Goal: Task Accomplishment & Management: Manage account settings

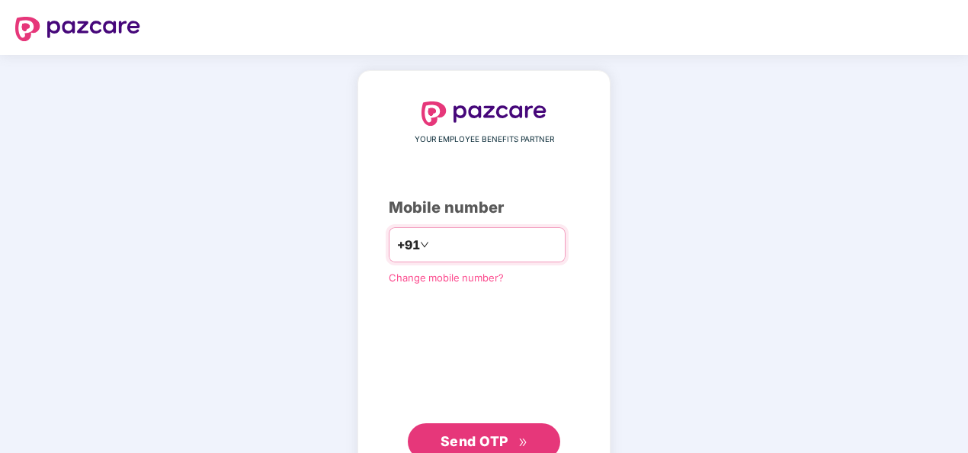
click at [468, 247] on input "number" at bounding box center [494, 244] width 125 height 24
type input "**********"
click at [402, 356] on div "**********" at bounding box center [484, 280] width 191 height 358
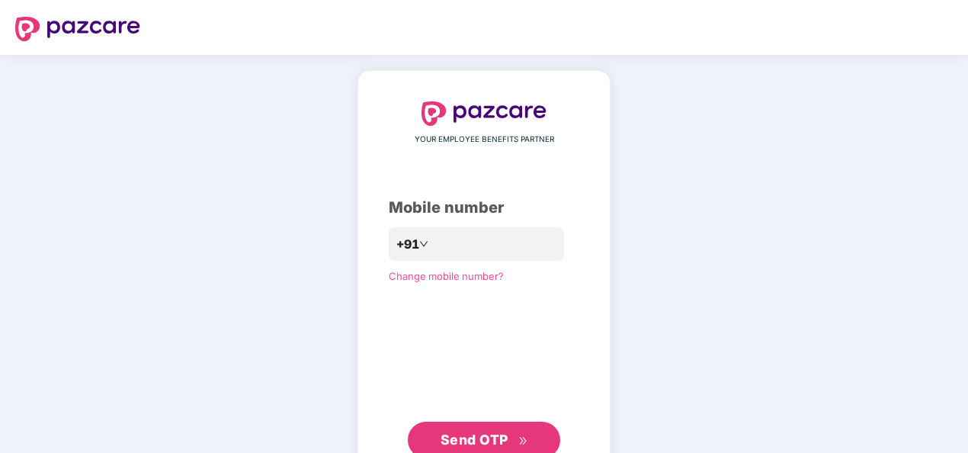
click at [468, 431] on span "Send OTP" at bounding box center [475, 439] width 68 height 16
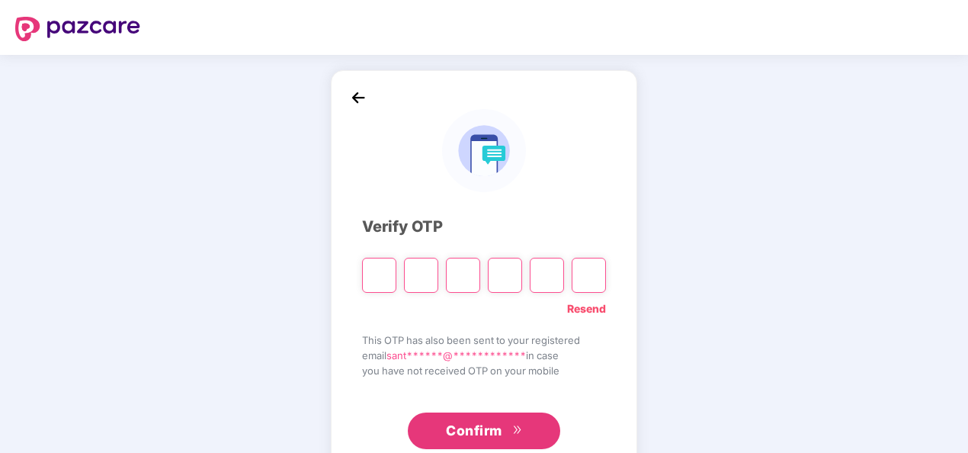
type input "*"
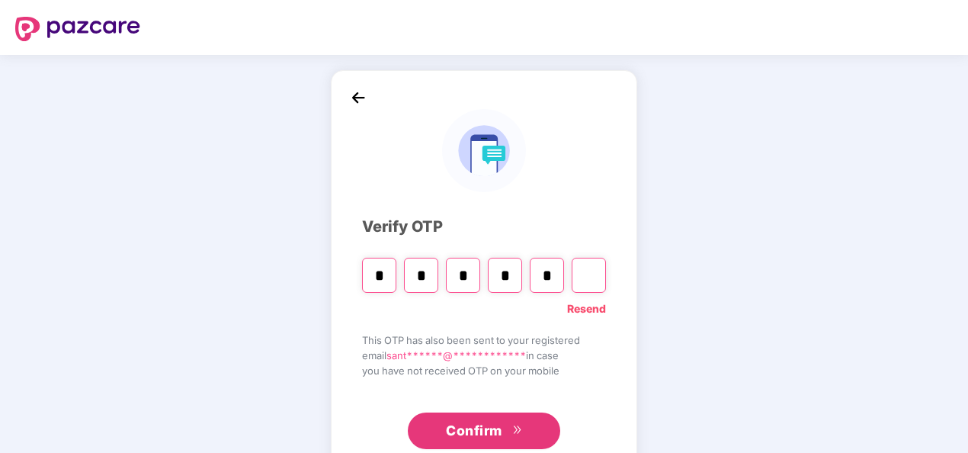
type input "*"
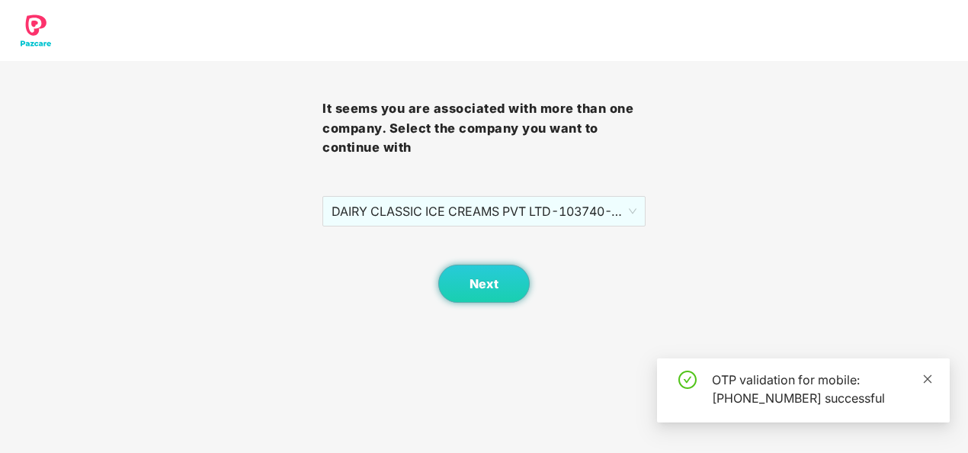
click at [930, 375] on icon "close" at bounding box center [928, 378] width 8 height 8
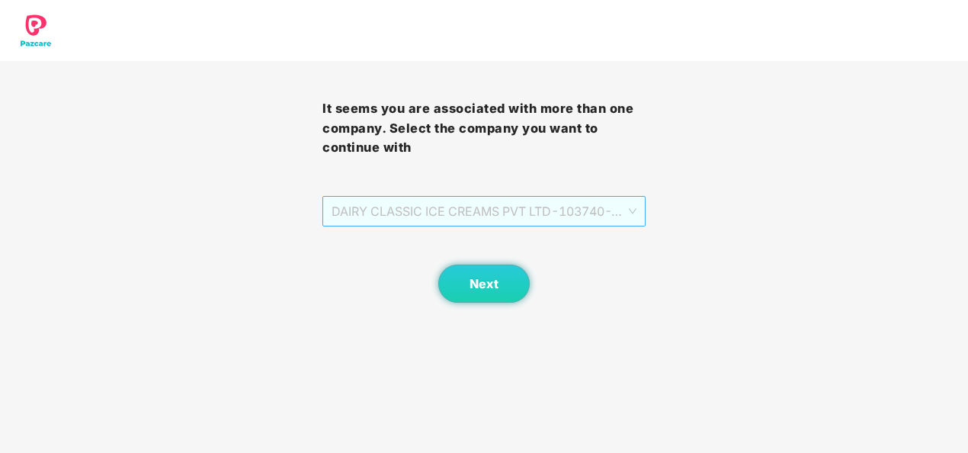
click at [632, 211] on span "DAIRY CLASSIC ICE CREAMS PVT LTD - 103740 - ADMIN" at bounding box center [484, 211] width 304 height 29
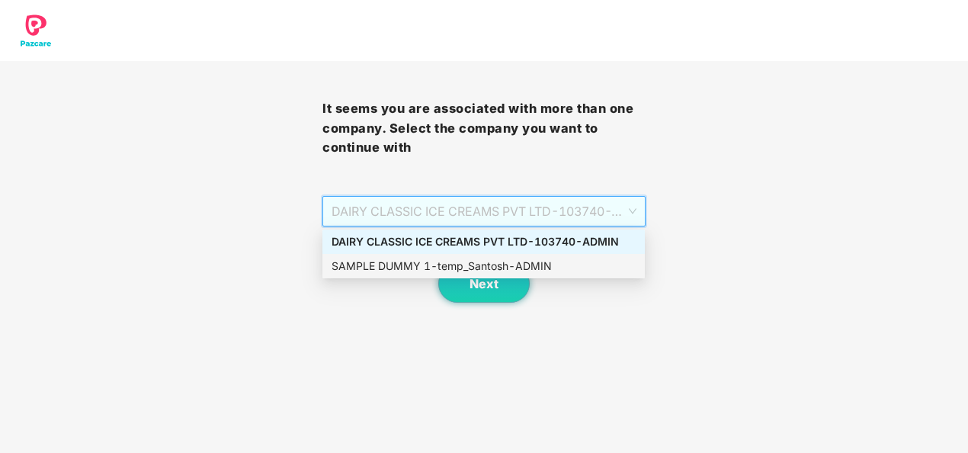
click at [569, 264] on div "SAMPLE DUMMY 1 - temp_Santosh - ADMIN" at bounding box center [484, 266] width 304 height 17
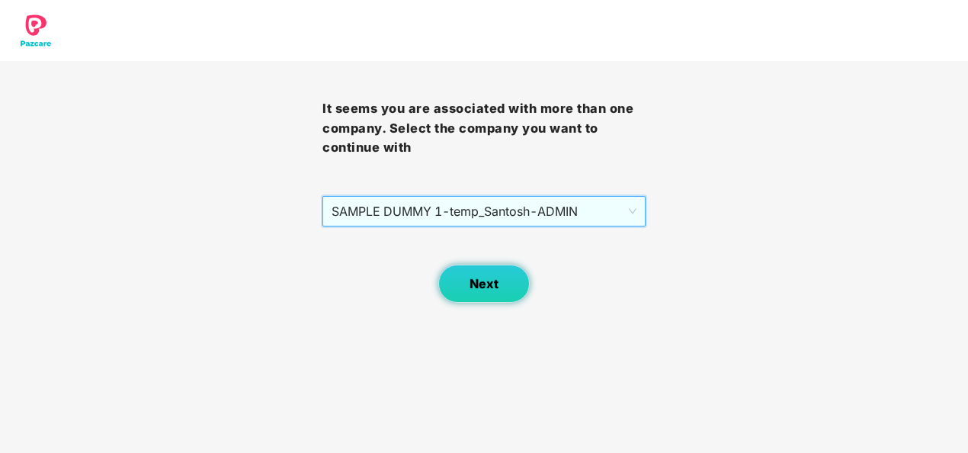
click at [495, 282] on span "Next" at bounding box center [484, 284] width 29 height 14
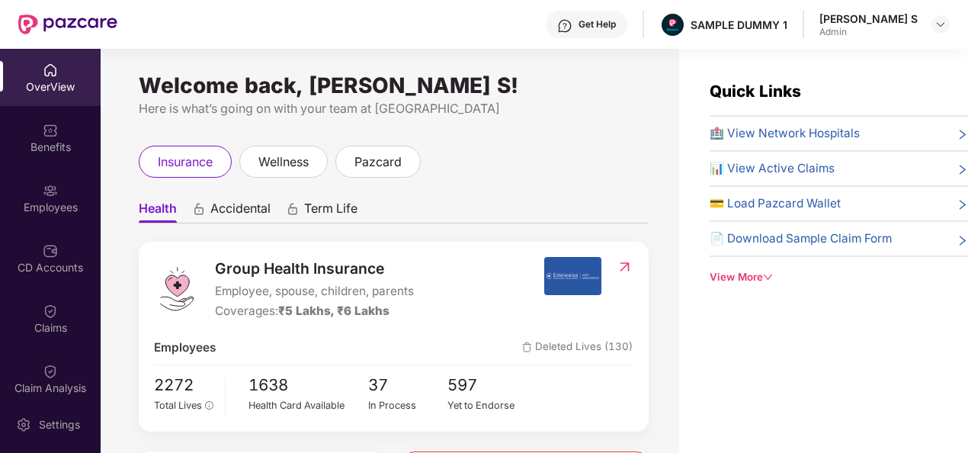
click at [576, 276] on img at bounding box center [572, 276] width 57 height 38
click at [630, 264] on img at bounding box center [625, 266] width 16 height 15
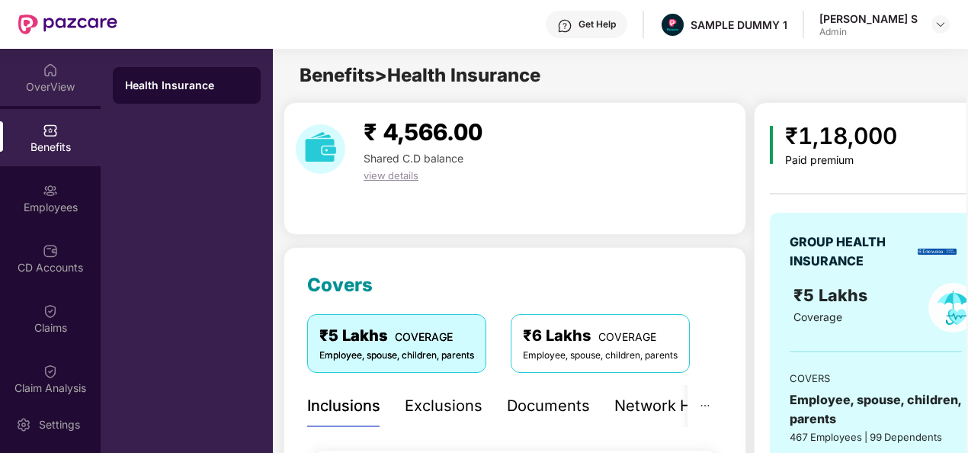
click at [59, 88] on div "OverView" at bounding box center [50, 86] width 101 height 15
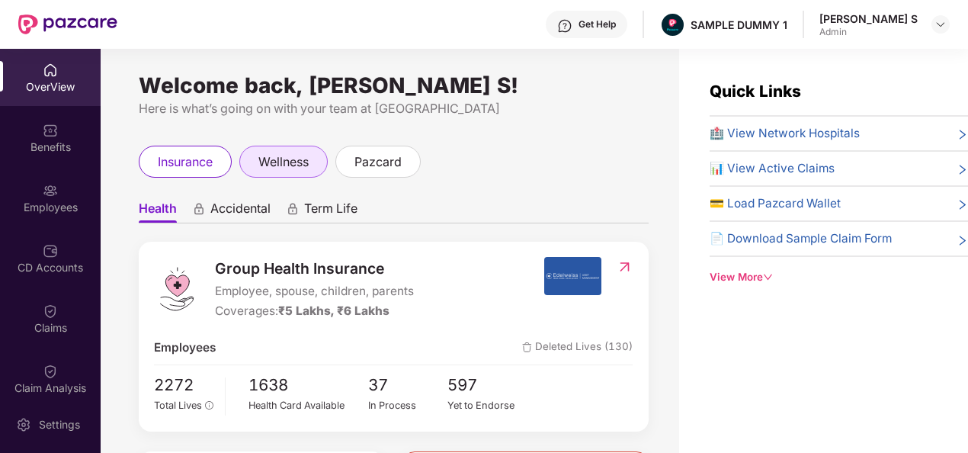
click at [300, 154] on span "wellness" at bounding box center [283, 161] width 50 height 19
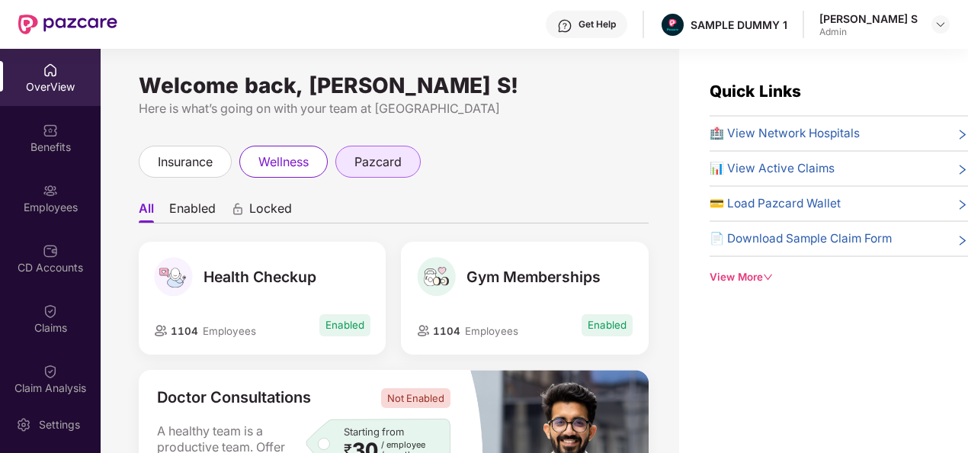
click at [395, 162] on span "pazcard" at bounding box center [377, 161] width 47 height 19
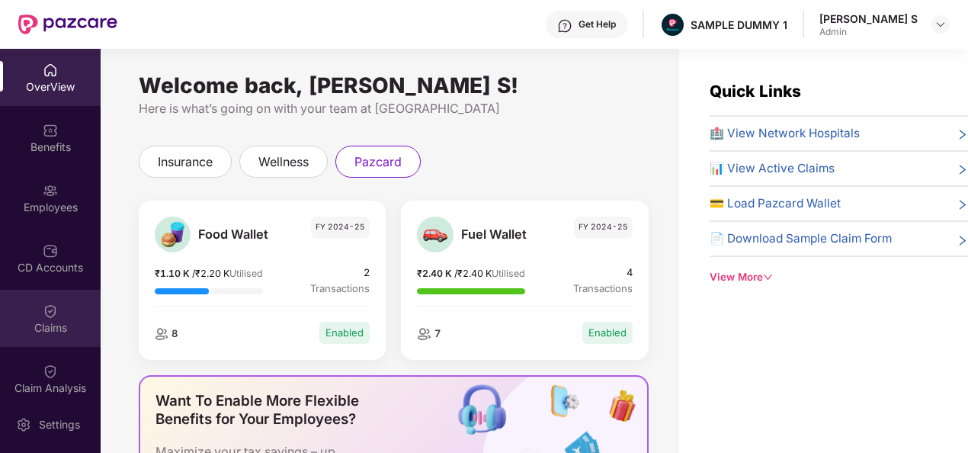
click at [53, 309] on img at bounding box center [50, 310] width 15 height 15
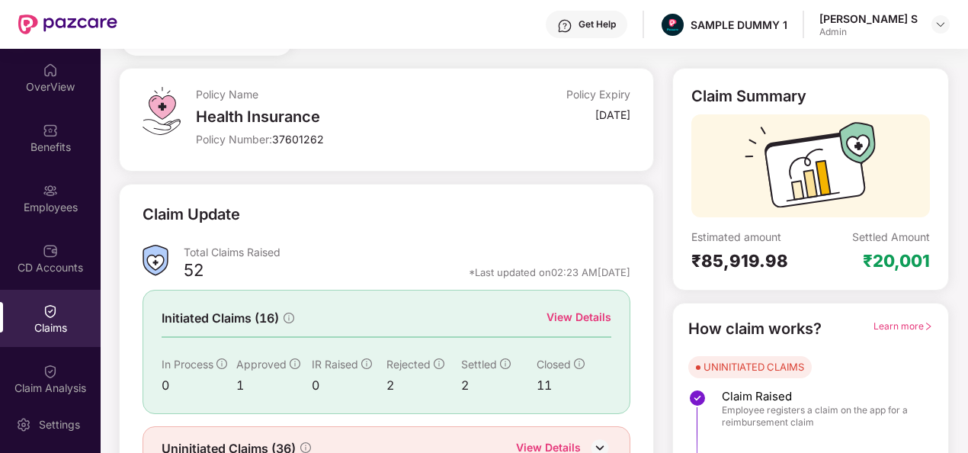
scroll to position [143, 0]
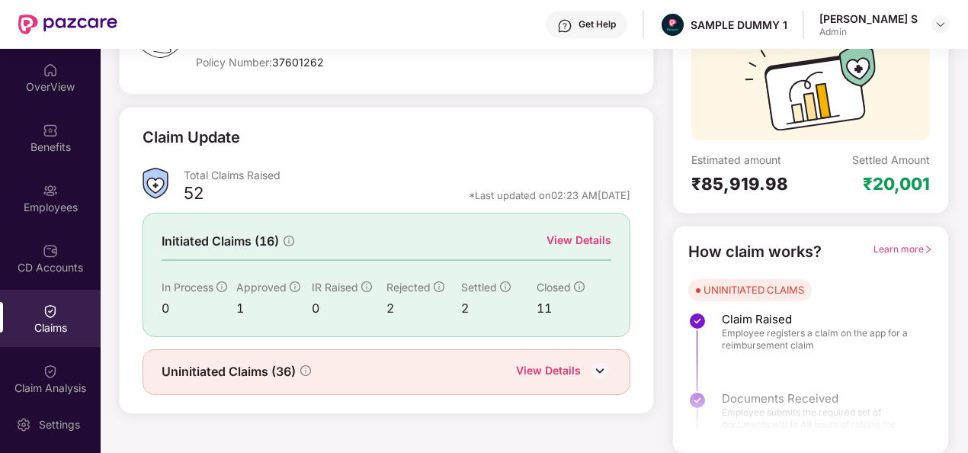
click at [598, 367] on img at bounding box center [599, 370] width 23 height 23
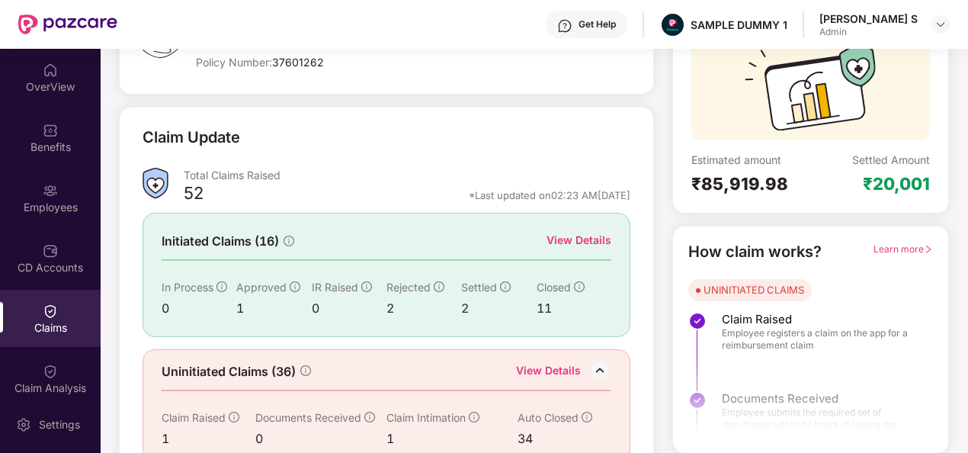
scroll to position [184, 0]
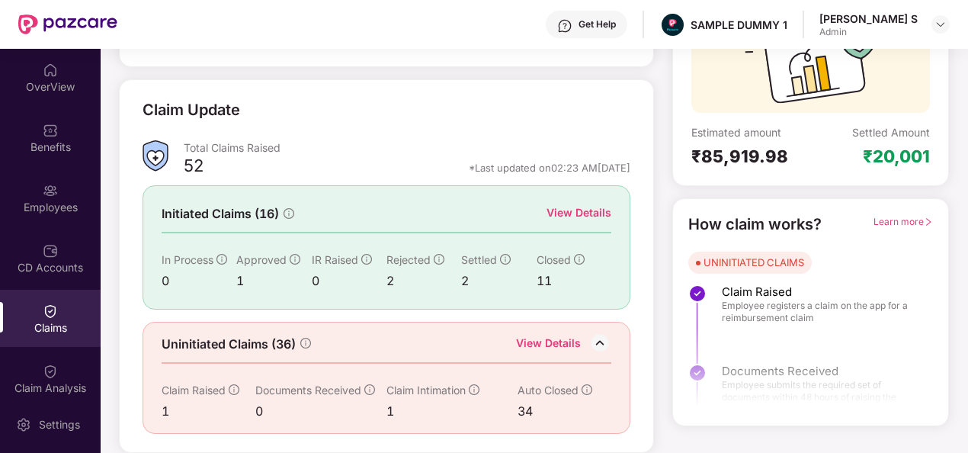
click at [601, 332] on img at bounding box center [599, 343] width 23 height 23
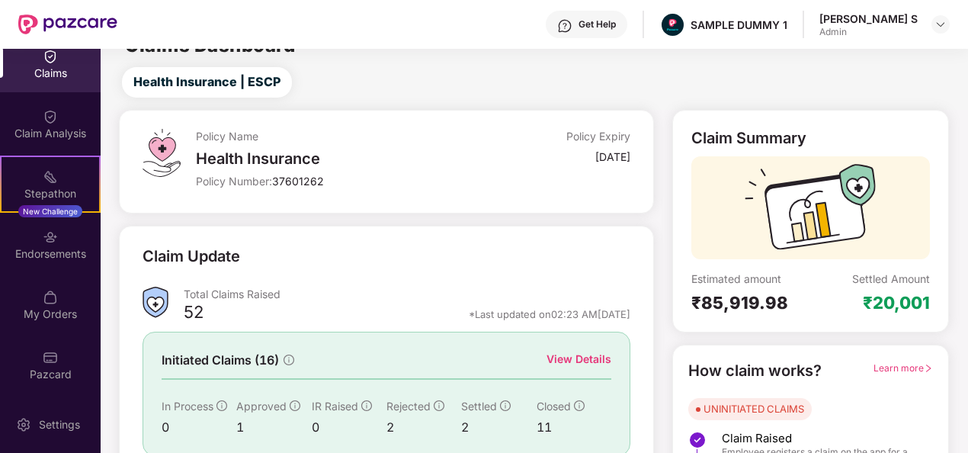
scroll to position [0, 0]
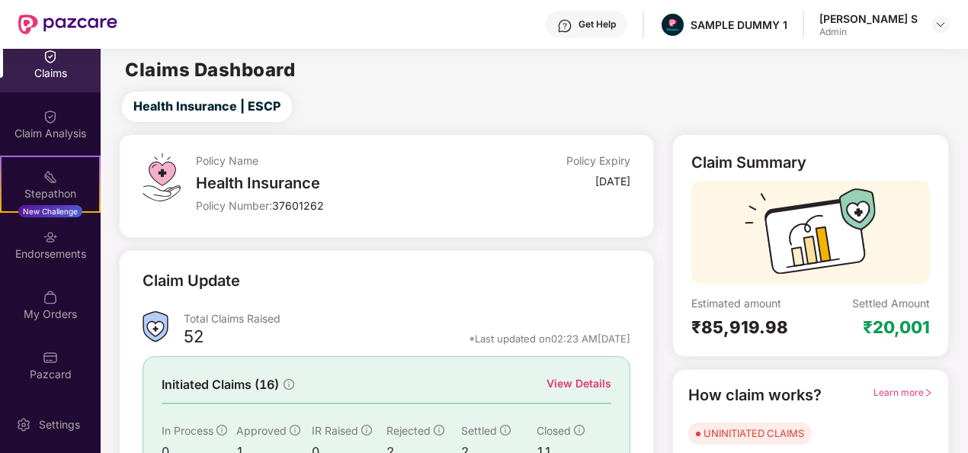
click at [47, 66] on div "Claims" at bounding box center [50, 73] width 101 height 15
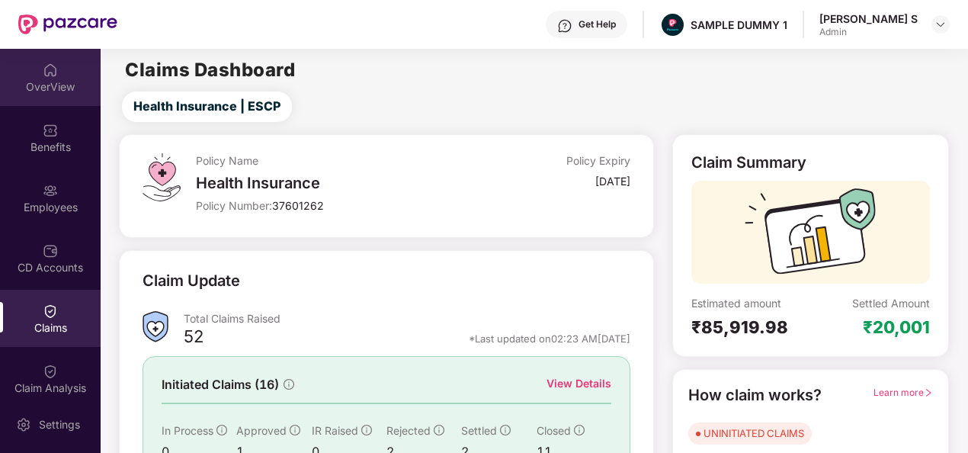
click at [47, 80] on div "OverView" at bounding box center [50, 86] width 101 height 15
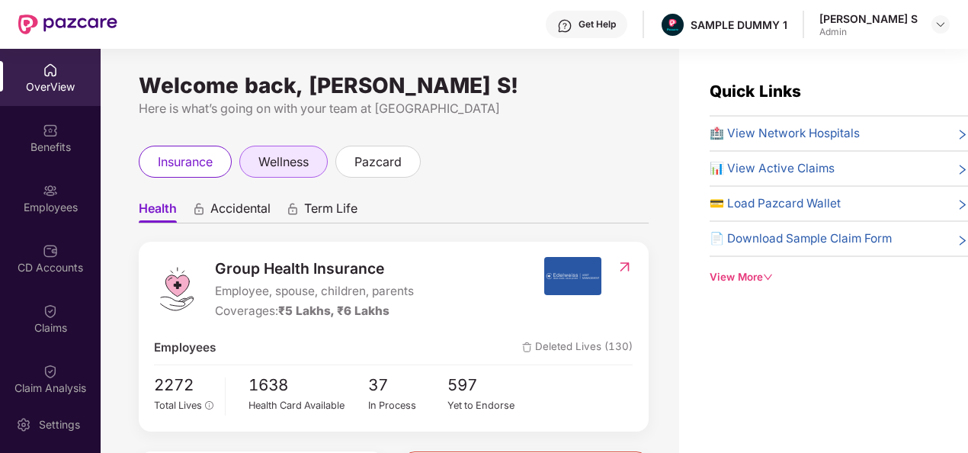
click at [277, 165] on span "wellness" at bounding box center [283, 161] width 50 height 19
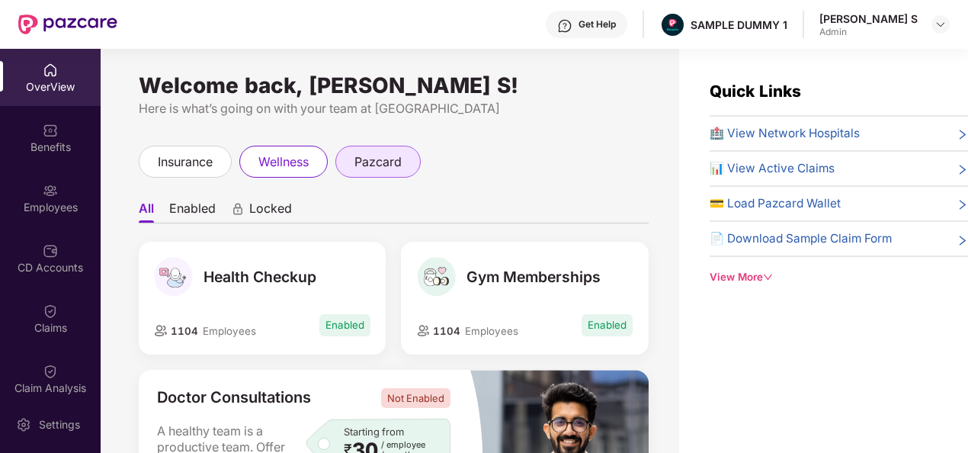
click at [370, 152] on span "pazcard" at bounding box center [377, 161] width 47 height 19
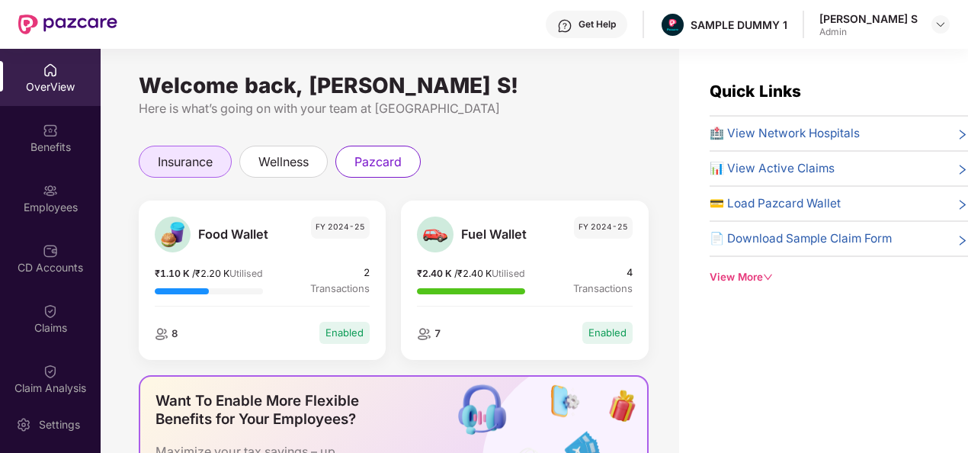
click at [178, 175] on div "insurance" at bounding box center [185, 162] width 93 height 32
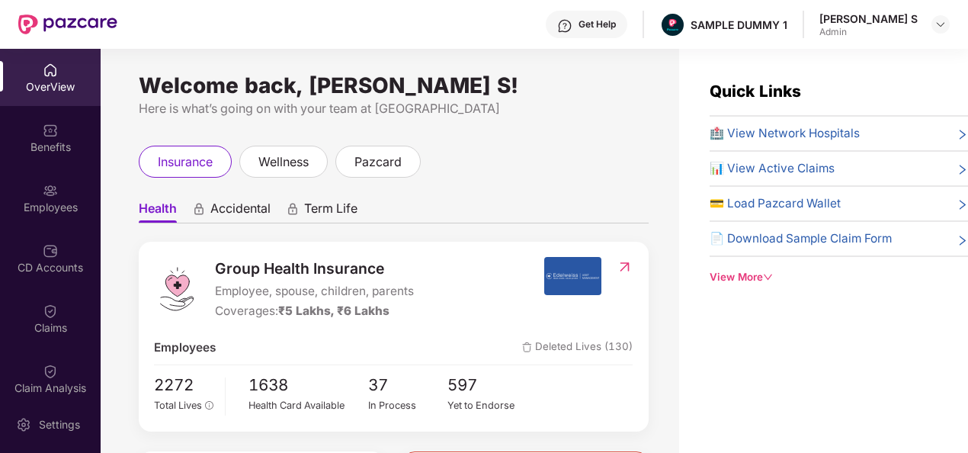
click at [961, 132] on icon "right" at bounding box center [962, 134] width 11 height 11
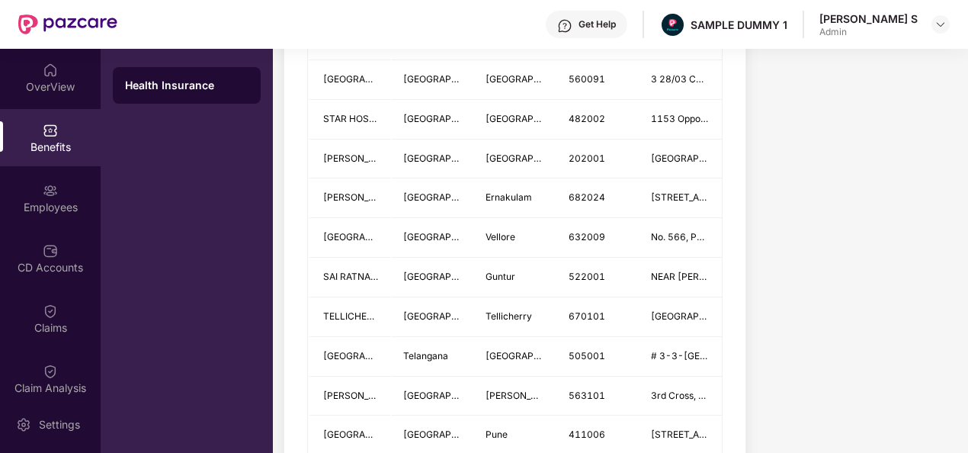
scroll to position [1601, 0]
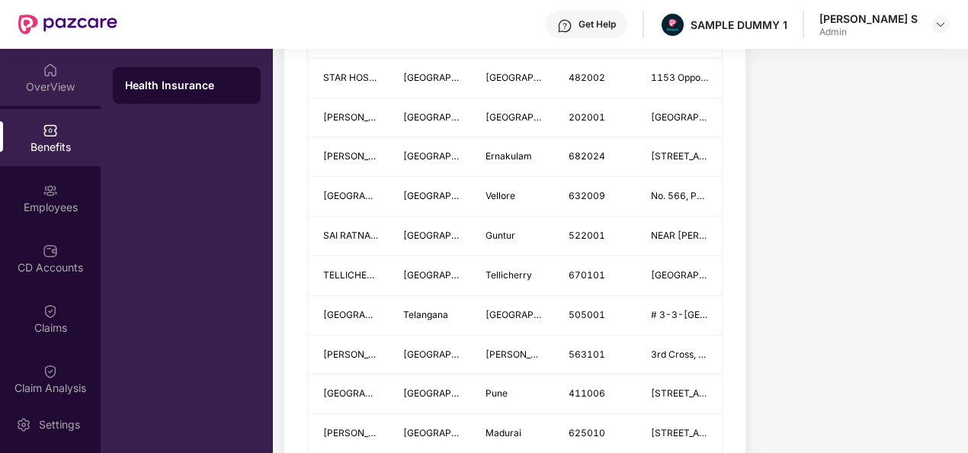
click at [55, 75] on div "OverView" at bounding box center [50, 77] width 101 height 57
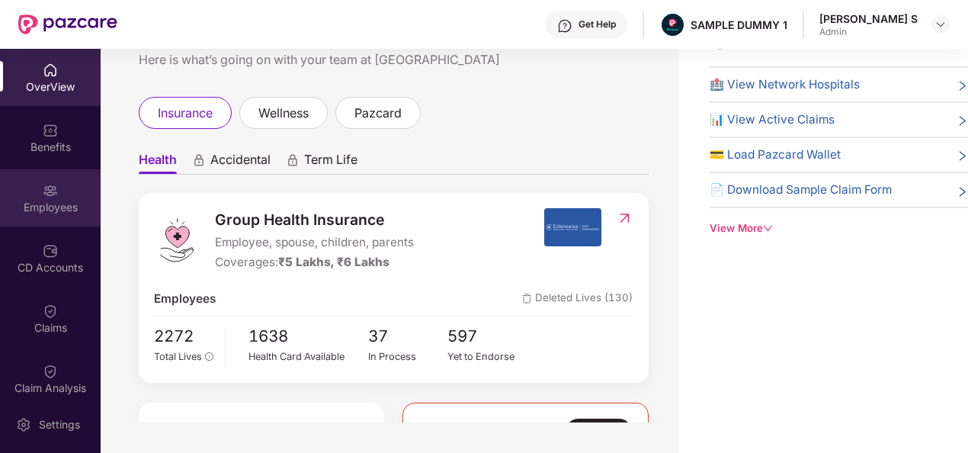
click at [55, 194] on div "Employees" at bounding box center [50, 197] width 101 height 57
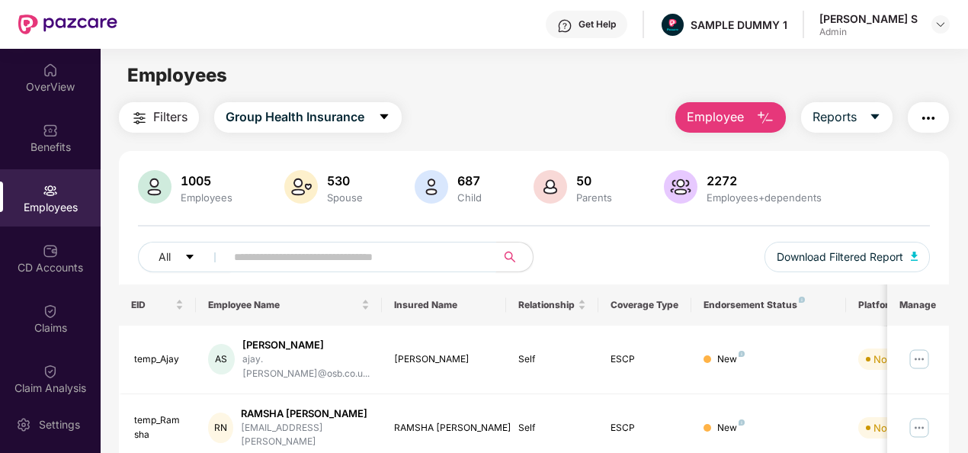
click at [416, 259] on input "text" at bounding box center [355, 256] width 242 height 23
type input "********"
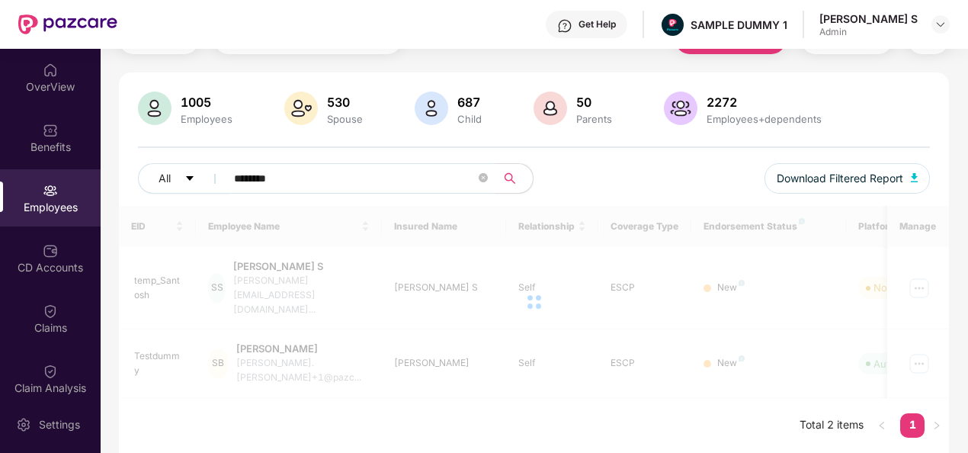
scroll to position [49, 0]
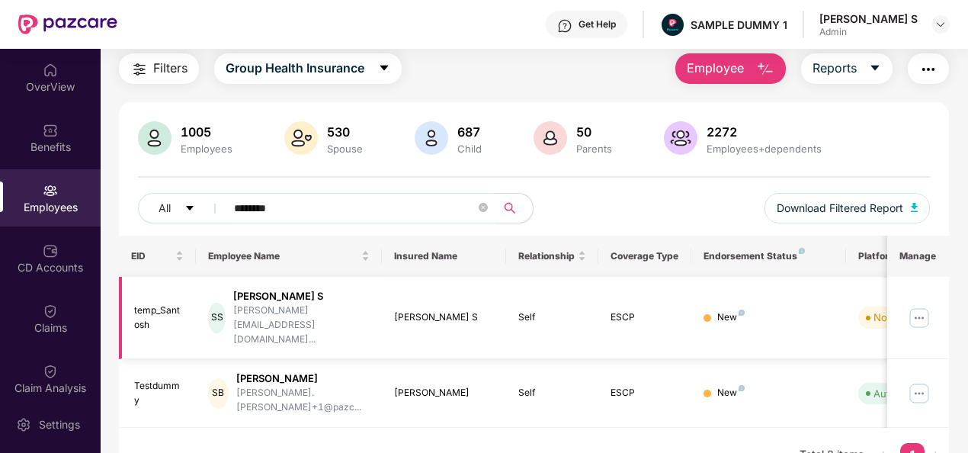
click at [770, 310] on div "New" at bounding box center [768, 317] width 130 height 14
click at [921, 306] on img at bounding box center [919, 318] width 24 height 24
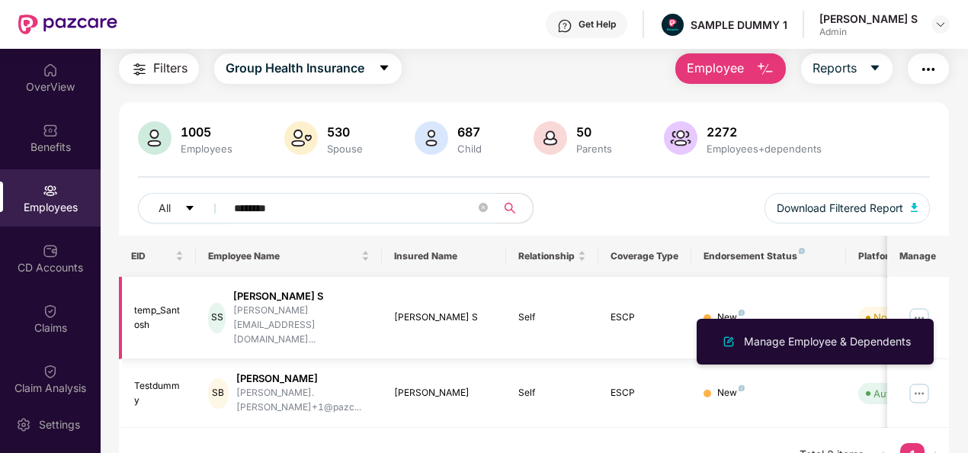
click at [921, 306] on img at bounding box center [919, 318] width 24 height 24
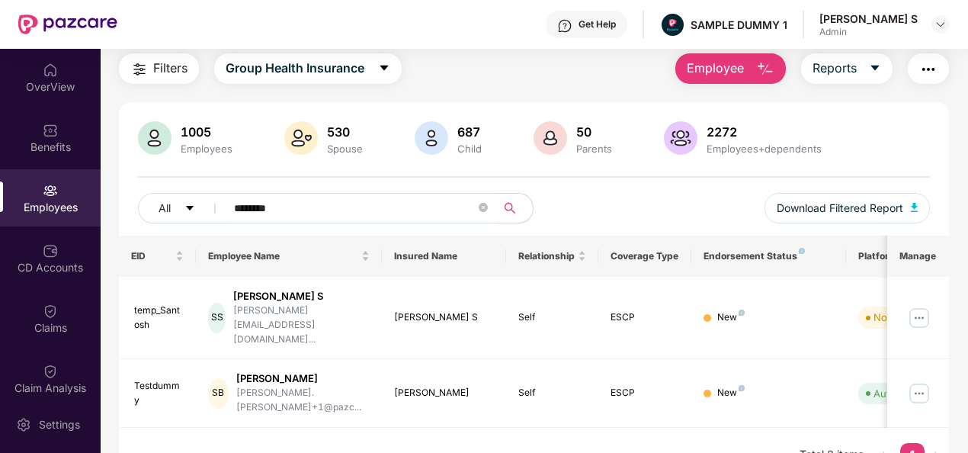
click at [683, 402] on div "EID Employee Name Insured Name Relationship Coverage Type Endorsement Status Pl…" at bounding box center [534, 359] width 831 height 247
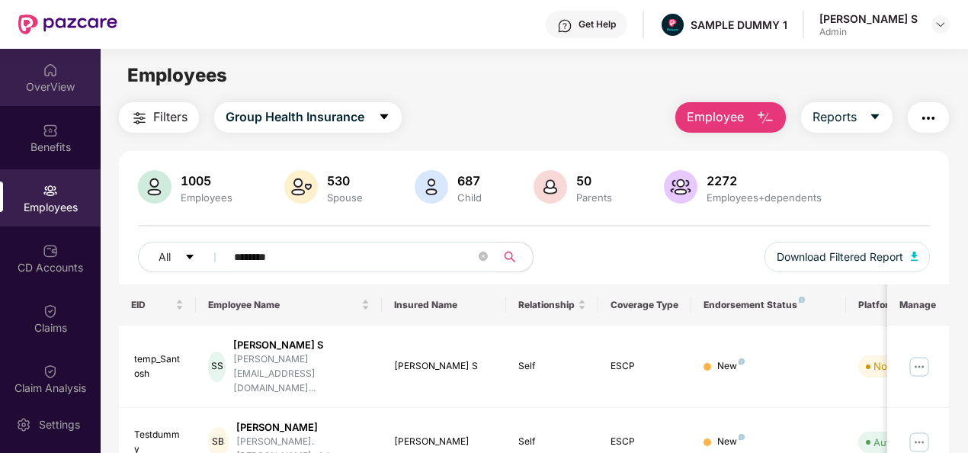
click at [43, 91] on div "OverView" at bounding box center [50, 86] width 101 height 15
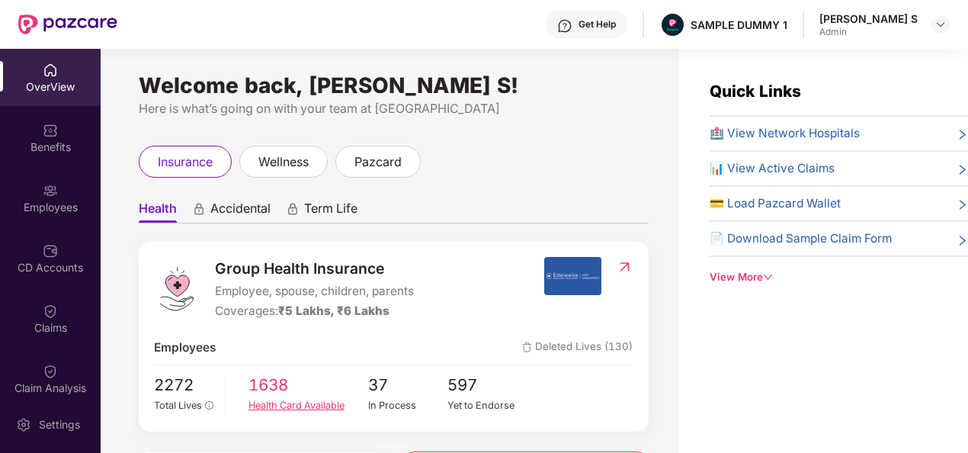
click at [271, 396] on span "1638" at bounding box center [308, 385] width 120 height 25
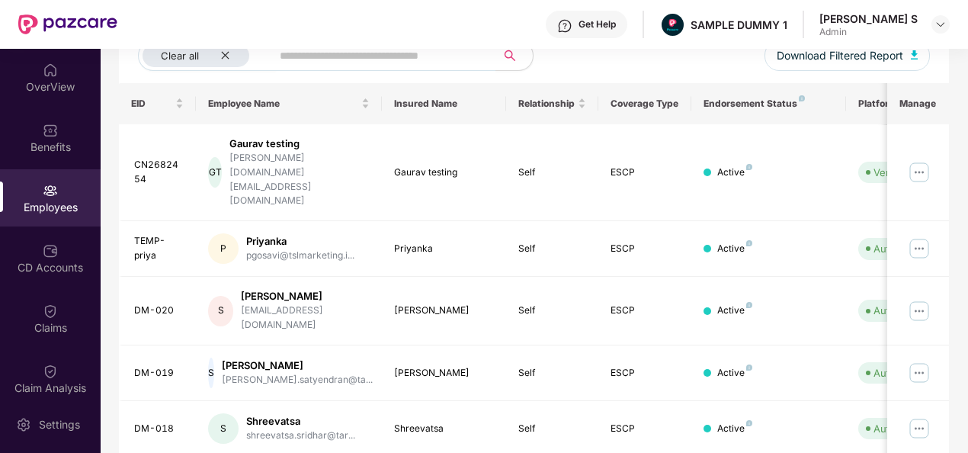
scroll to position [99, 0]
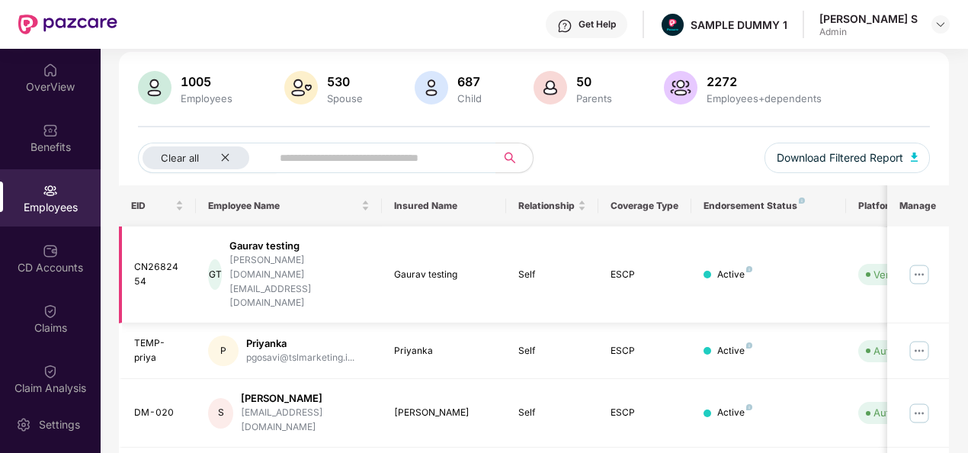
click at [921, 262] on img at bounding box center [919, 274] width 24 height 24
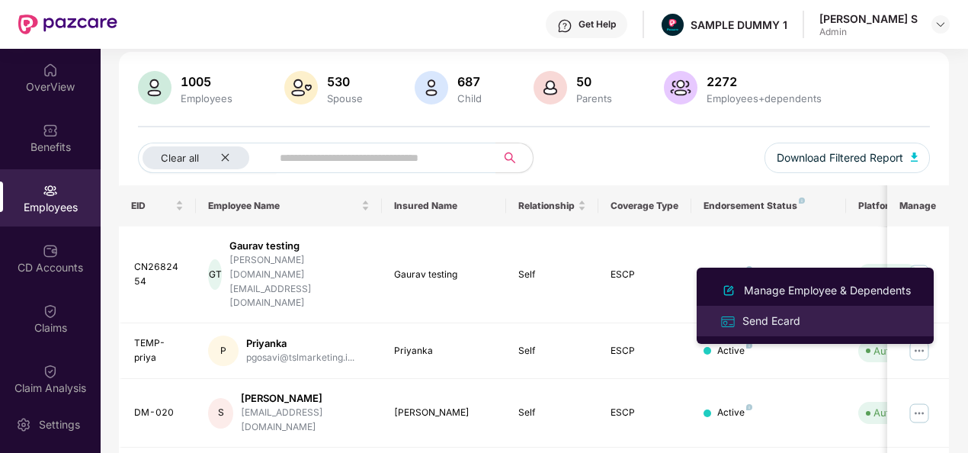
click at [772, 312] on div "Send Ecard" at bounding box center [771, 320] width 64 height 17
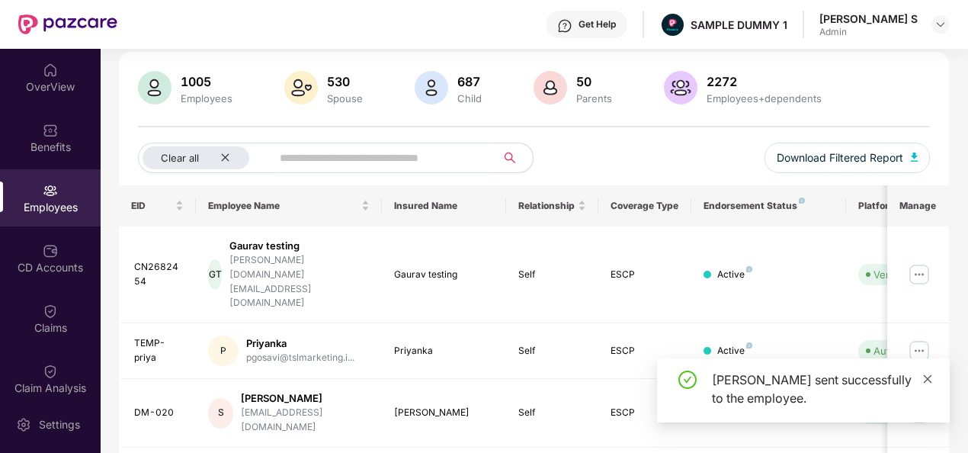
click at [928, 375] on icon "close" at bounding box center [927, 378] width 11 height 11
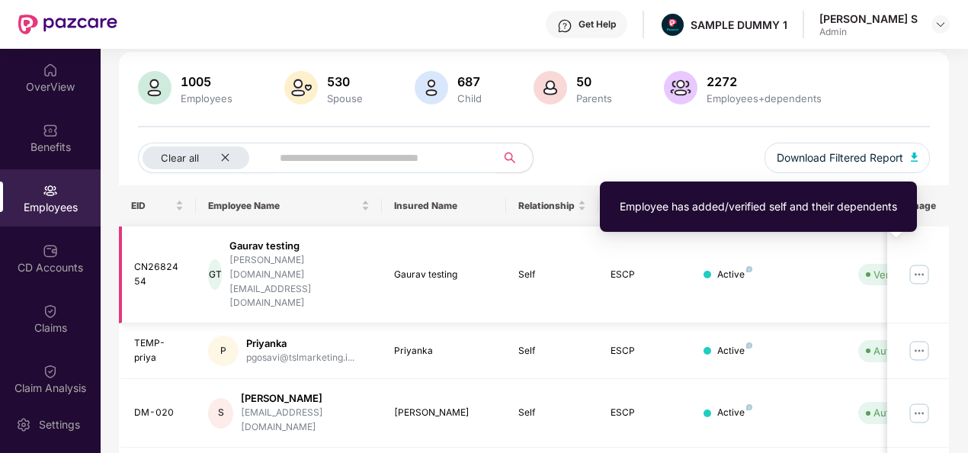
click at [877, 267] on div "Verified" at bounding box center [891, 274] width 37 height 15
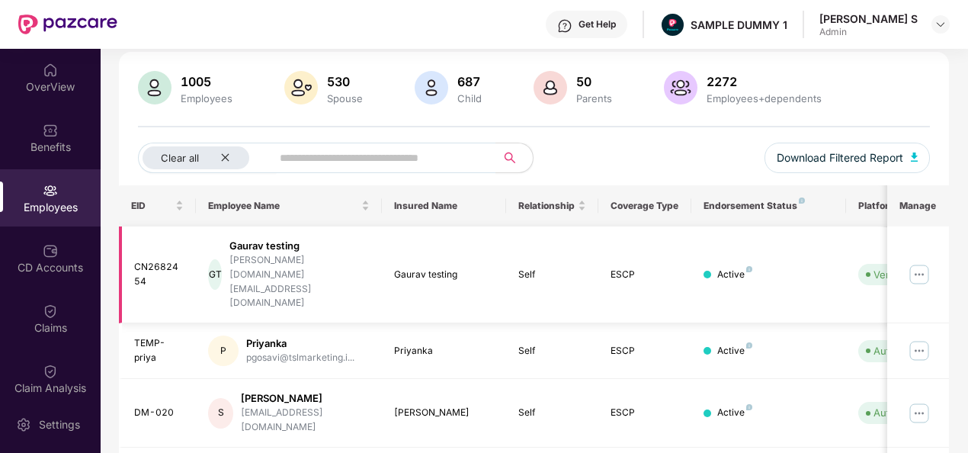
click at [796, 268] on div "Active" at bounding box center [768, 275] width 130 height 14
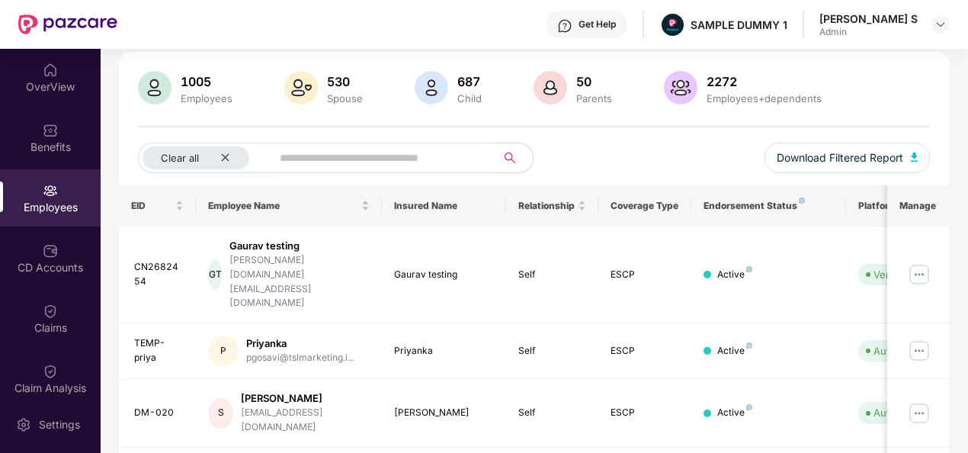
click at [322, 351] on div "pgosavi@tslmarketing.i..." at bounding box center [300, 358] width 108 height 14
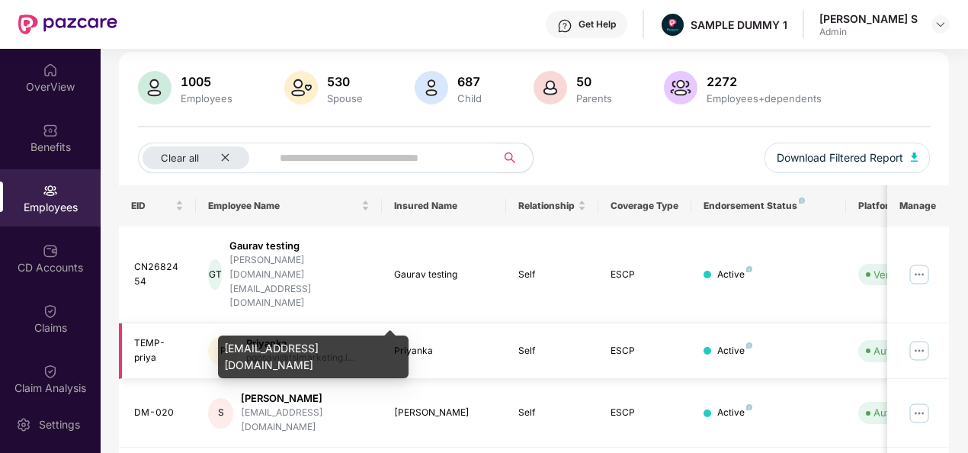
click at [322, 351] on div "pgosavi@tslmarketing.i..." at bounding box center [300, 358] width 108 height 14
drag, startPoint x: 322, startPoint y: 311, endPoint x: 456, endPoint y: 309, distance: 134.2
click at [456, 344] on div "Priyanka" at bounding box center [444, 351] width 100 height 14
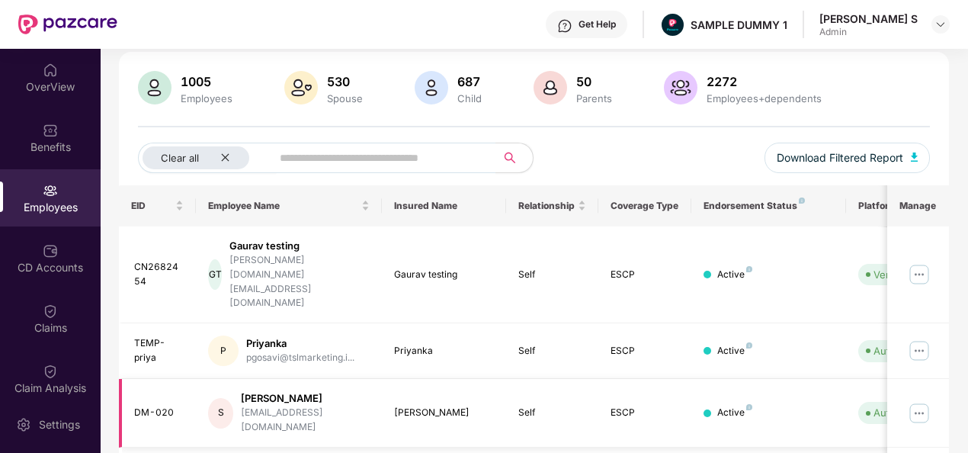
click at [735, 379] on td "Active" at bounding box center [768, 413] width 155 height 69
click at [383, 157] on input "text" at bounding box center [378, 157] width 196 height 23
type input "********"
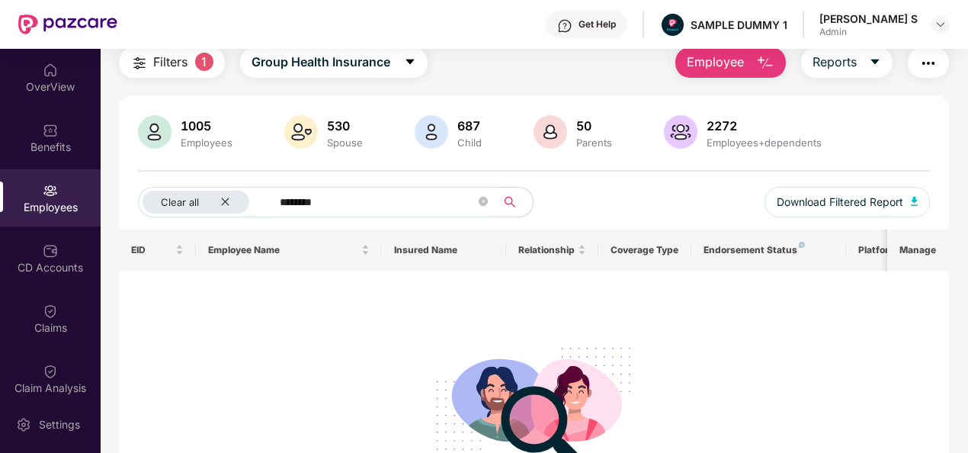
scroll to position [0, 0]
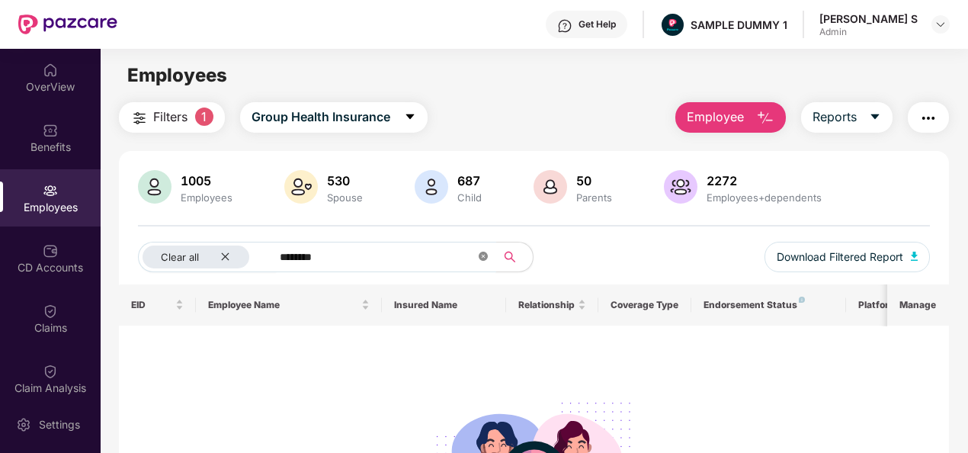
click at [484, 256] on icon "close-circle" at bounding box center [483, 256] width 9 height 9
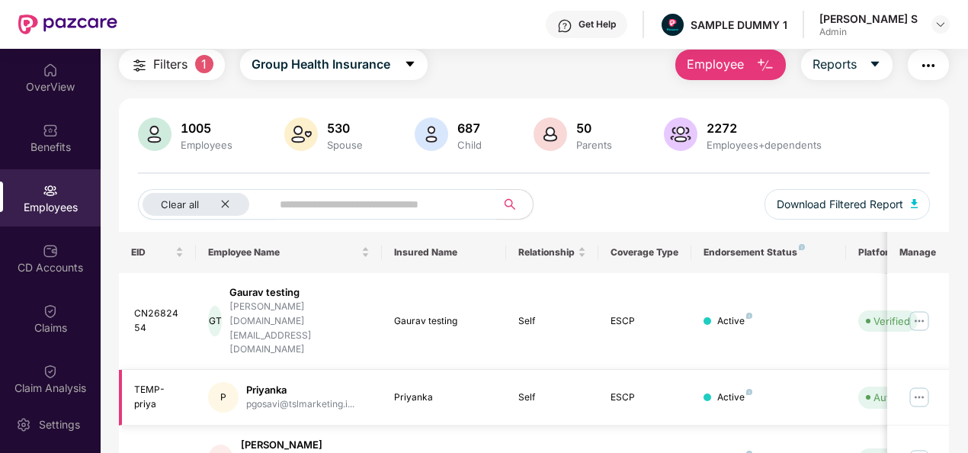
scroll to position [76, 0]
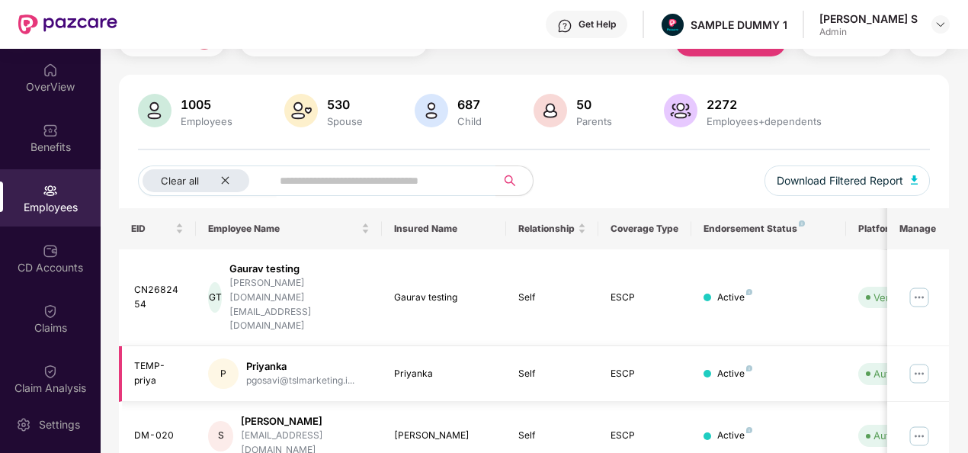
click at [465, 367] on div "Priyanka" at bounding box center [444, 374] width 100 height 14
click at [680, 346] on td "ESCP" at bounding box center [644, 374] width 93 height 56
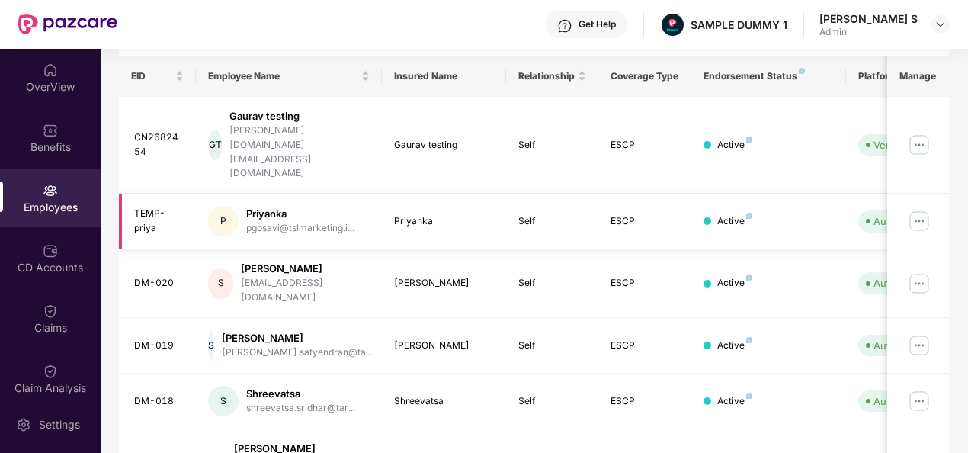
drag, startPoint x: 866, startPoint y: 187, endPoint x: 857, endPoint y: 185, distance: 8.5
click at [857, 194] on td "Auto Verified" at bounding box center [900, 222] width 108 height 56
drag, startPoint x: 865, startPoint y: 180, endPoint x: 775, endPoint y: 190, distance: 90.5
click at [775, 194] on tr "TEMP-priya P [PERSON_NAME] pgosavi@tslmarketing.i... Priyanka Self ESCP Active …" at bounding box center [614, 222] width 991 height 56
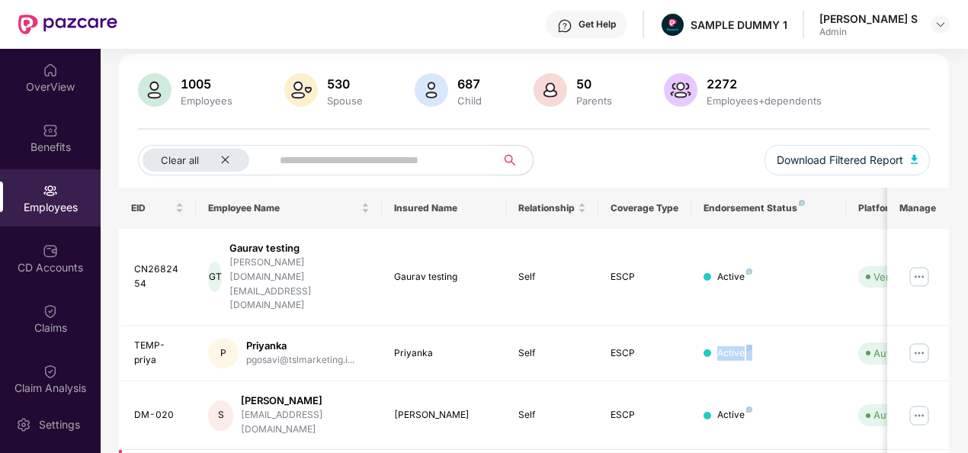
scroll to position [0, 0]
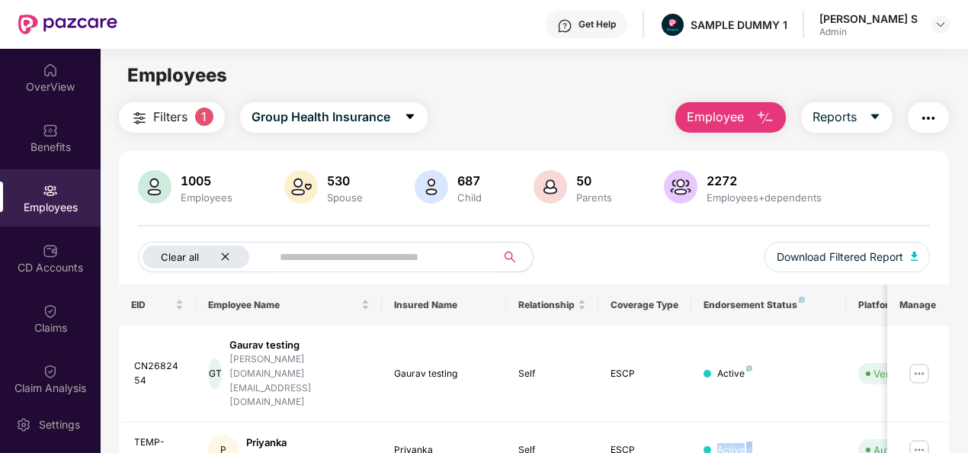
click at [224, 256] on icon "close" at bounding box center [225, 257] width 10 height 10
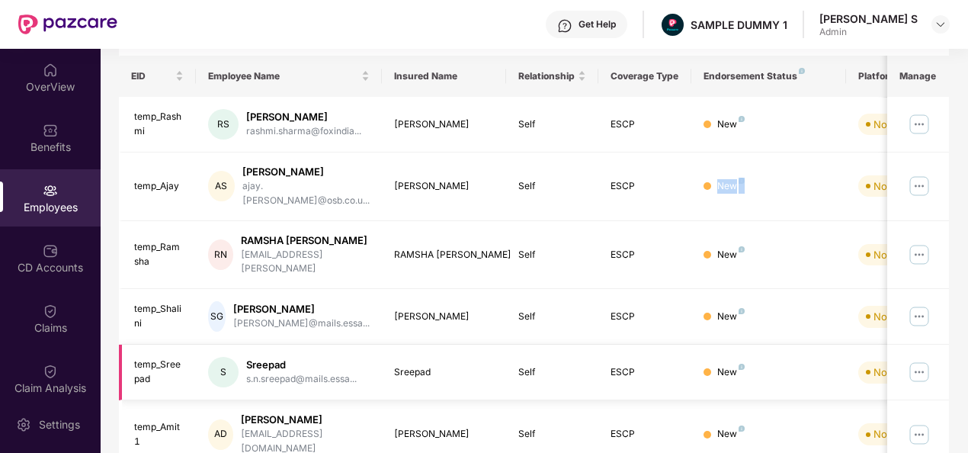
scroll to position [480, 0]
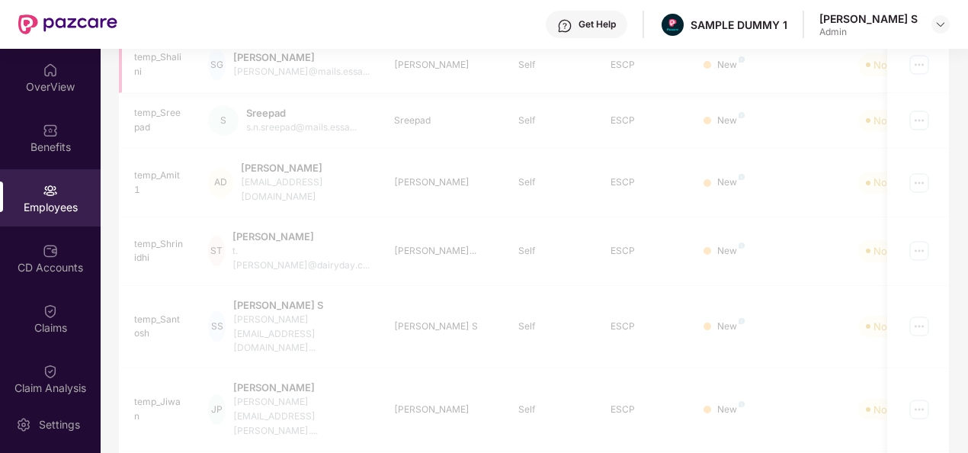
scroll to position [173, 0]
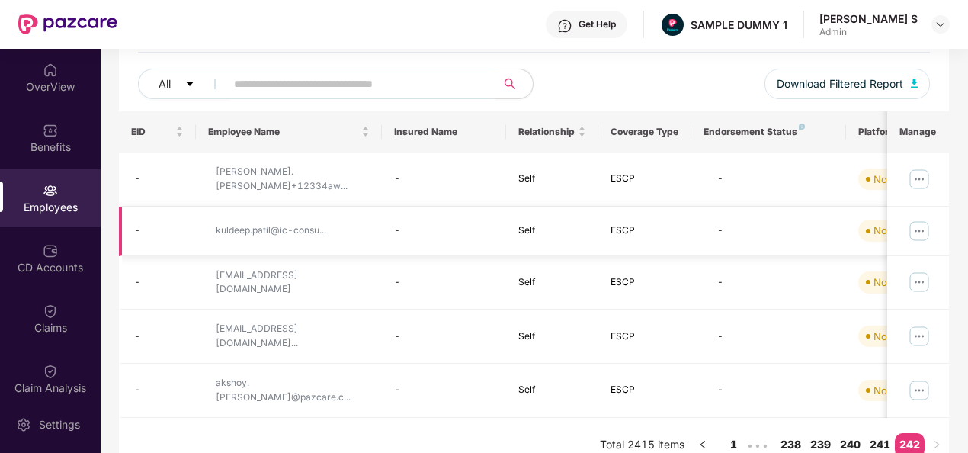
click at [669, 242] on td "ESCP" at bounding box center [644, 232] width 93 height 50
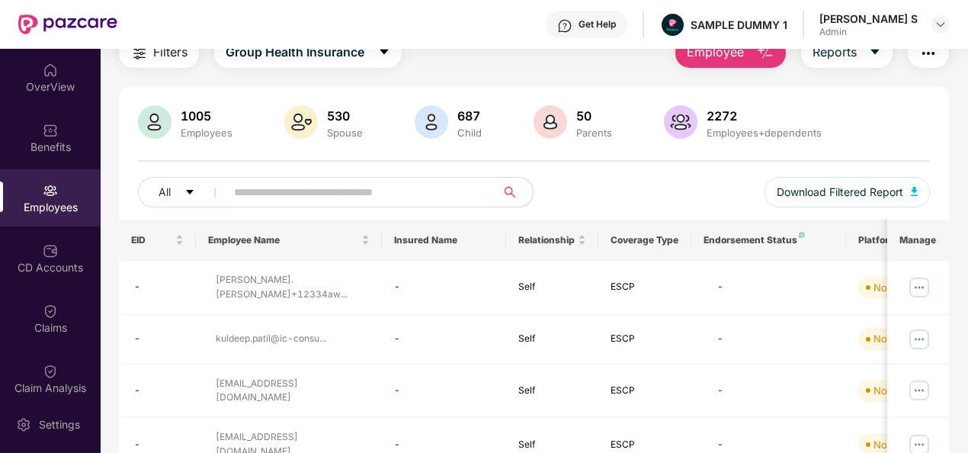
scroll to position [0, 0]
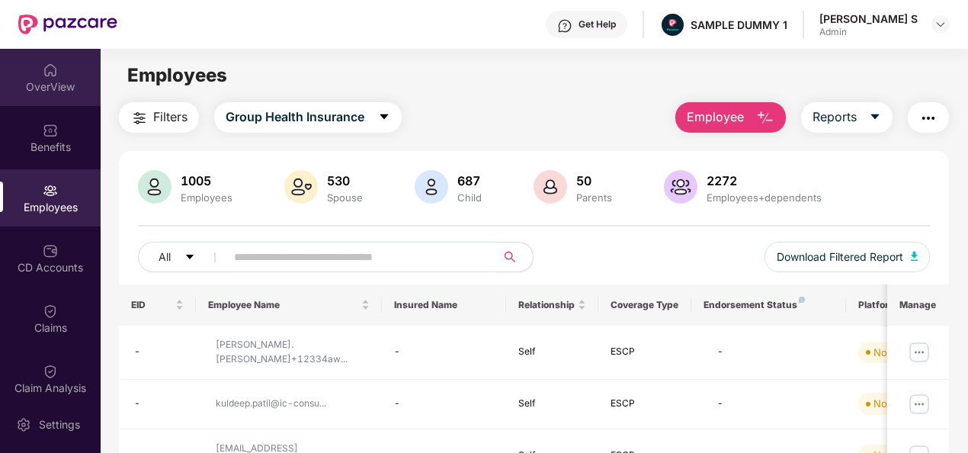
click at [56, 68] on div "OverView" at bounding box center [50, 77] width 101 height 57
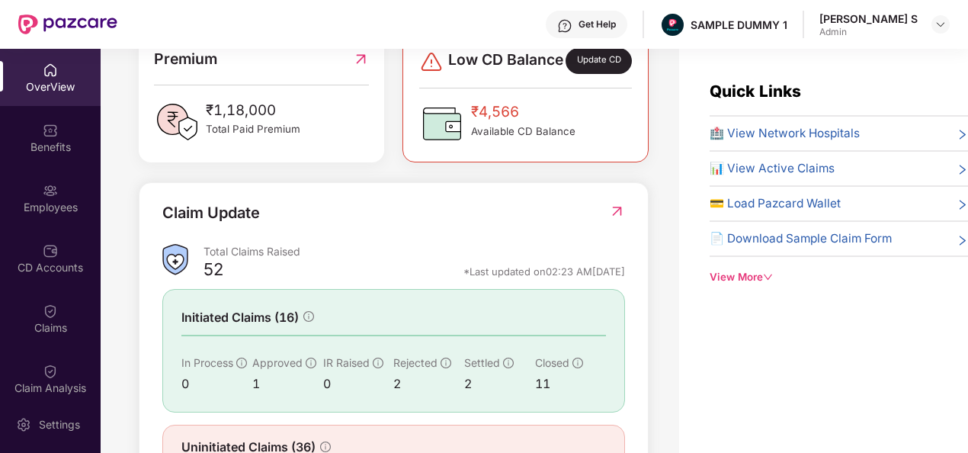
scroll to position [264, 0]
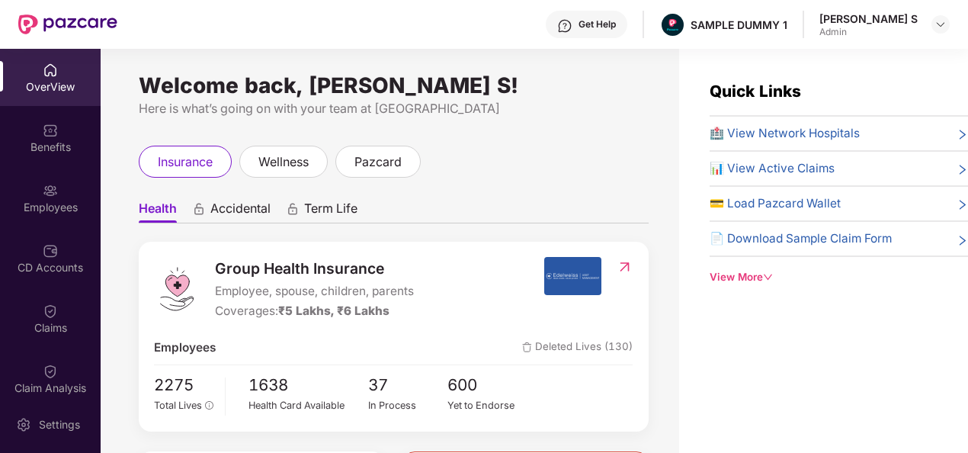
click at [761, 269] on div "View More" at bounding box center [839, 277] width 258 height 16
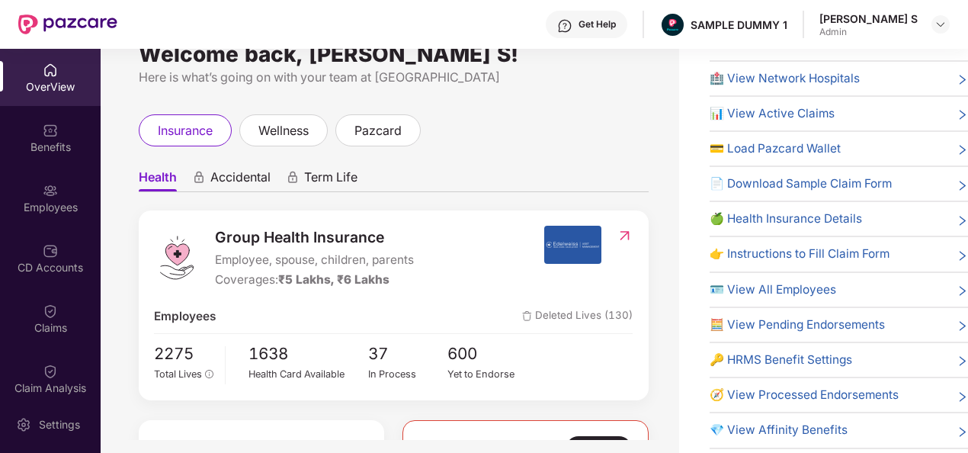
scroll to position [49, 0]
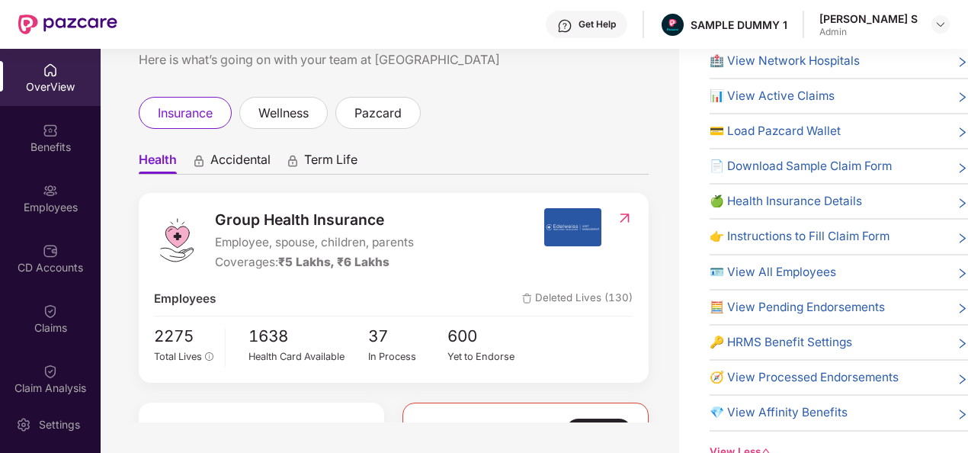
click at [806, 267] on span "🪪 View All Employees" at bounding box center [773, 272] width 127 height 18
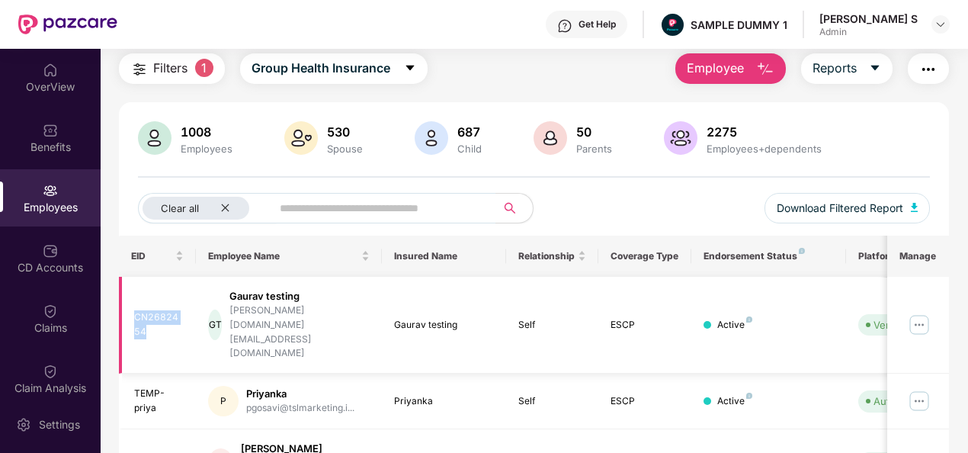
drag, startPoint x: 142, startPoint y: 311, endPoint x: 128, endPoint y: 297, distance: 19.4
click at [128, 297] on td "CN2682454" at bounding box center [158, 325] width 78 height 97
copy div "CN2682454"
click at [399, 207] on input "text" at bounding box center [378, 208] width 196 height 23
paste input "*********"
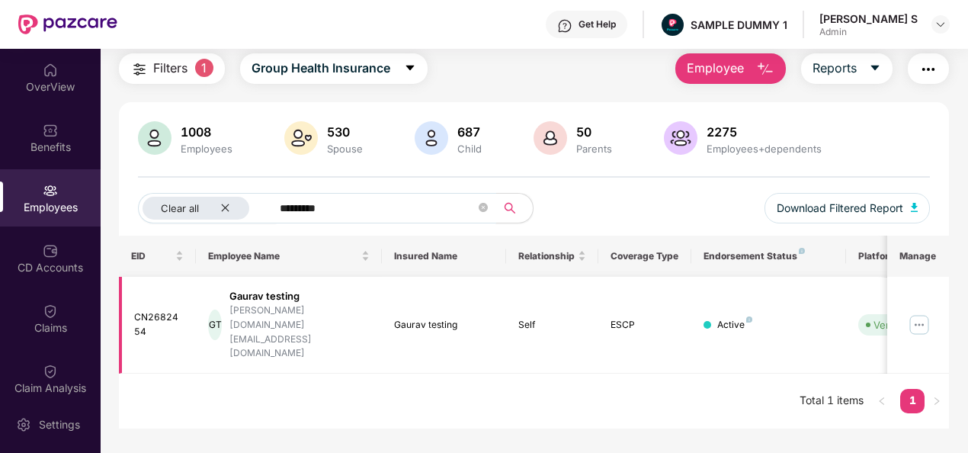
type input "*********"
click at [915, 312] on img at bounding box center [919, 324] width 24 height 24
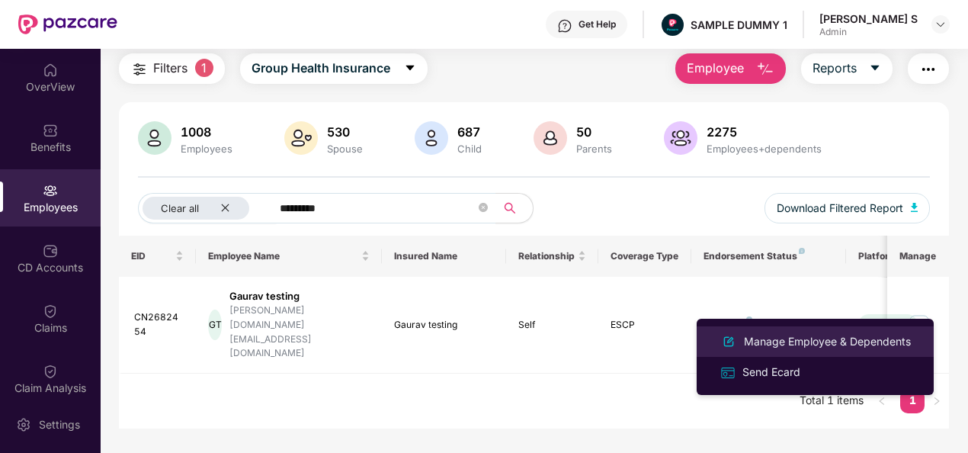
click at [873, 342] on div "Manage Employee & Dependents" at bounding box center [827, 341] width 173 height 17
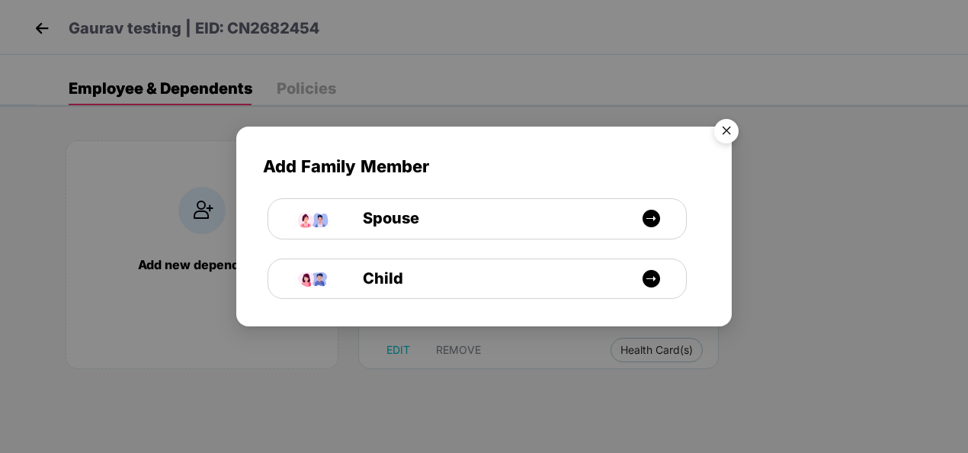
click at [727, 125] on img "Close" at bounding box center [726, 133] width 43 height 43
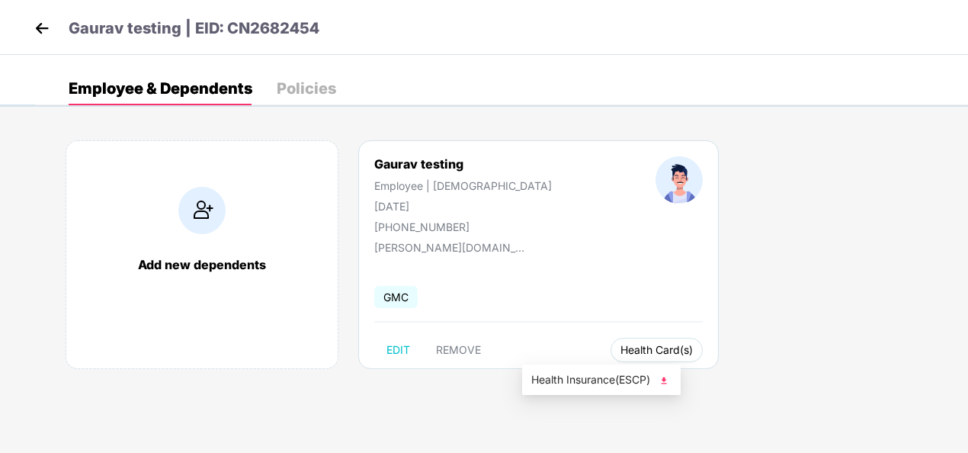
click at [620, 346] on span "Health Card(s)" at bounding box center [656, 350] width 72 height 8
click at [620, 352] on span "Health Card(s)" at bounding box center [656, 350] width 72 height 8
click at [669, 381] on img at bounding box center [663, 380] width 15 height 15
click at [44, 28] on img at bounding box center [41, 28] width 23 height 23
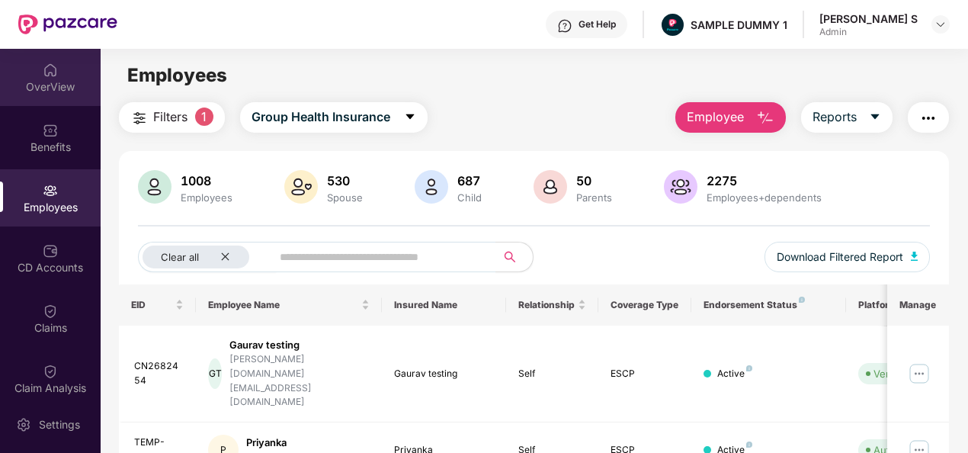
click at [43, 79] on div "OverView" at bounding box center [50, 86] width 101 height 15
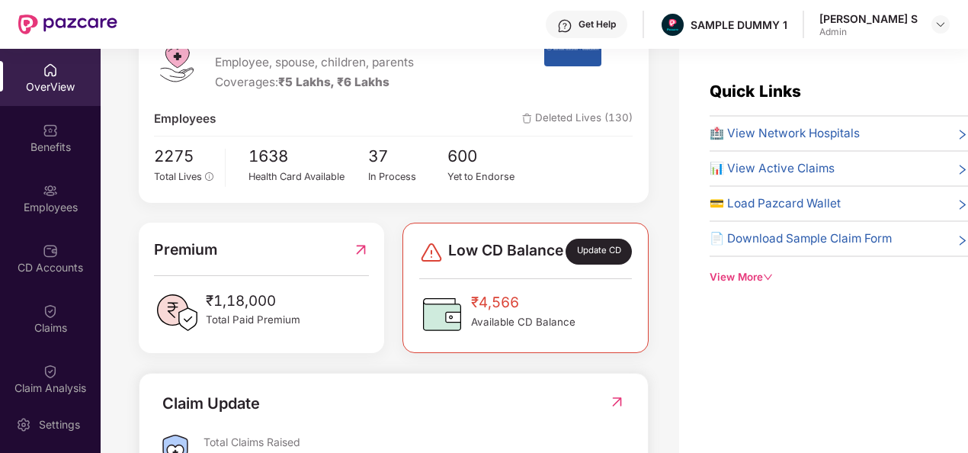
scroll to position [492, 0]
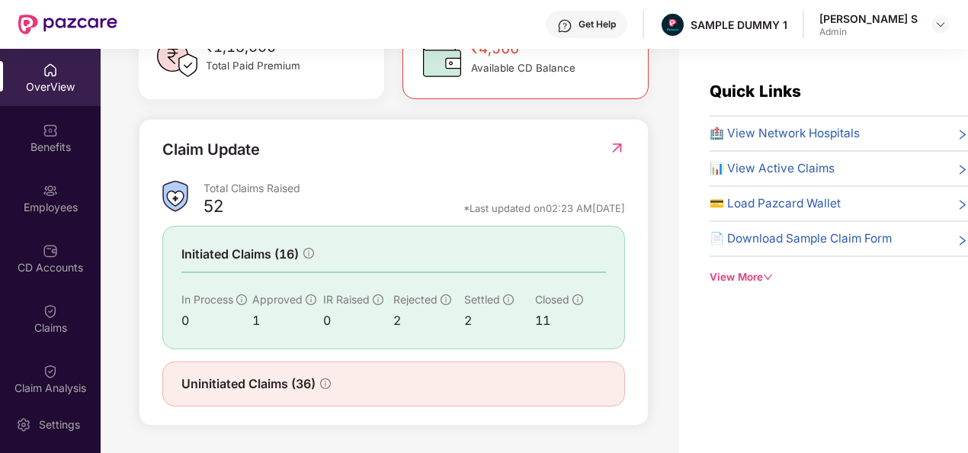
click at [538, 384] on div "Uninitiated Claims (36)" at bounding box center [393, 383] width 425 height 19
click at [226, 390] on span "Uninitiated Claims (36)" at bounding box center [248, 383] width 134 height 19
click at [58, 201] on div "Employees" at bounding box center [50, 207] width 101 height 15
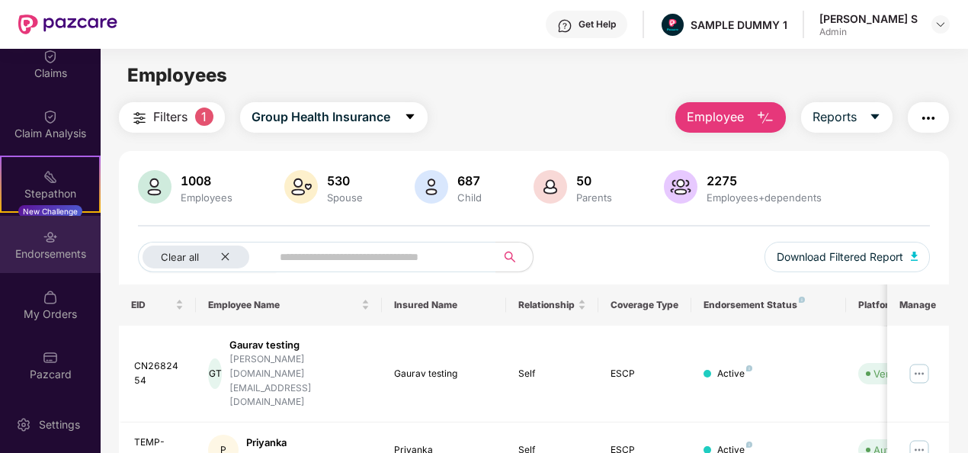
scroll to position [255, 0]
click at [54, 255] on div "Endorsements" at bounding box center [50, 253] width 101 height 15
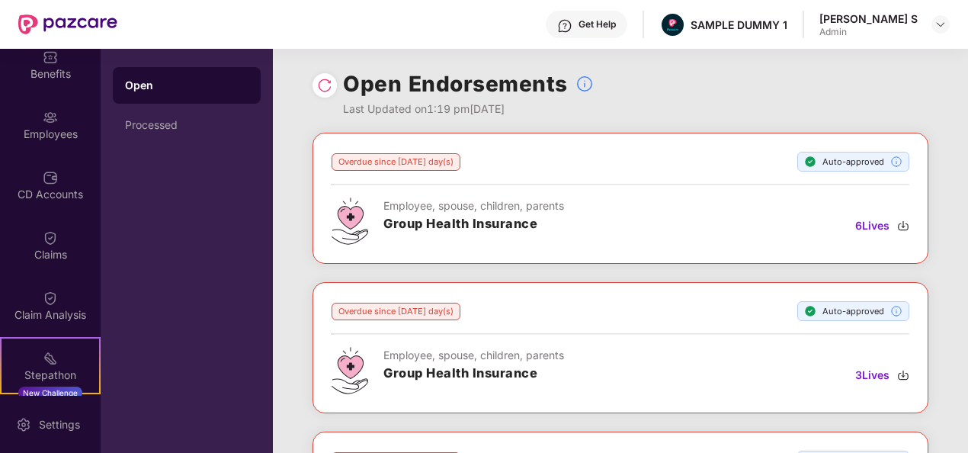
scroll to position [0, 0]
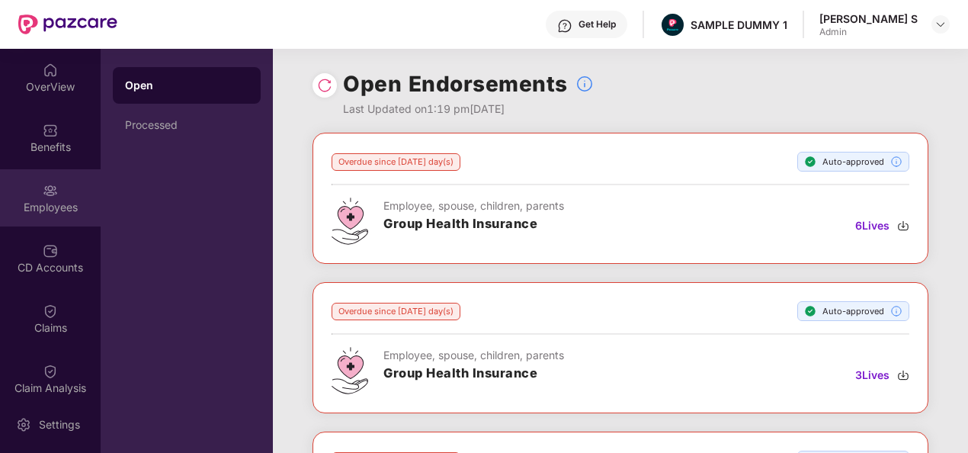
click at [61, 189] on div "Employees" at bounding box center [50, 197] width 101 height 57
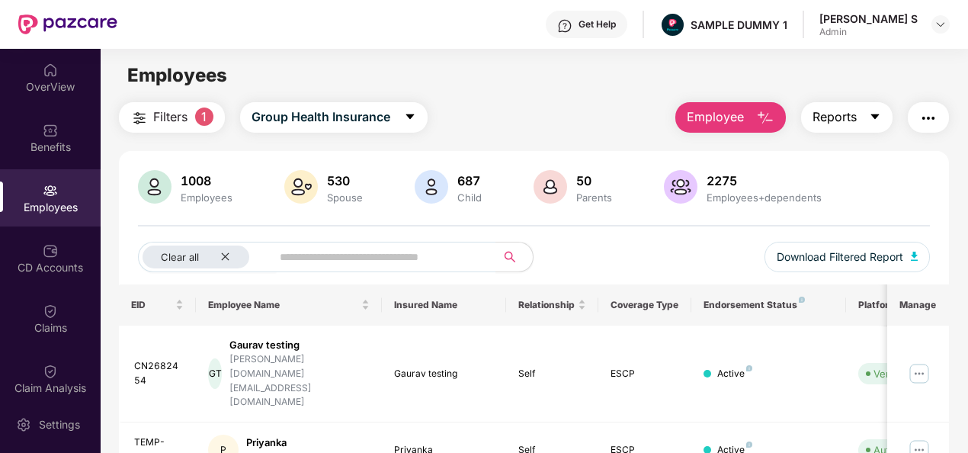
click at [878, 114] on icon "caret-down" at bounding box center [875, 116] width 8 height 5
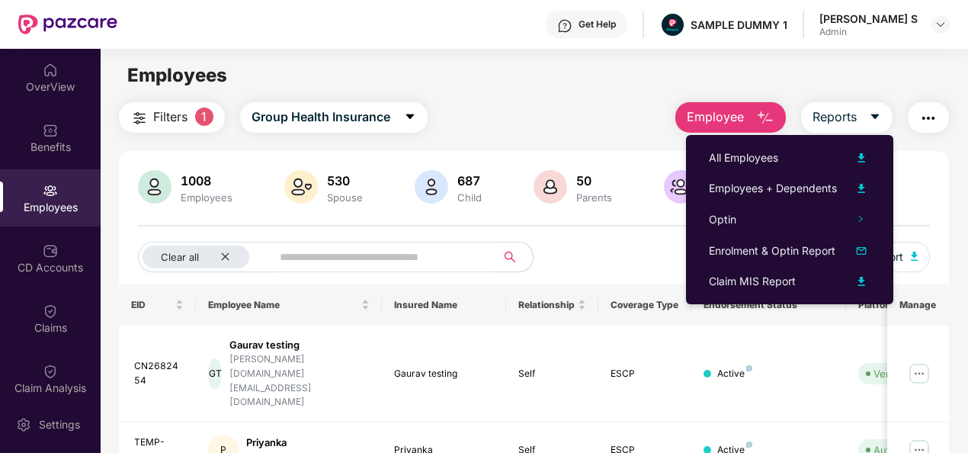
click at [922, 119] on img "button" at bounding box center [928, 118] width 18 height 18
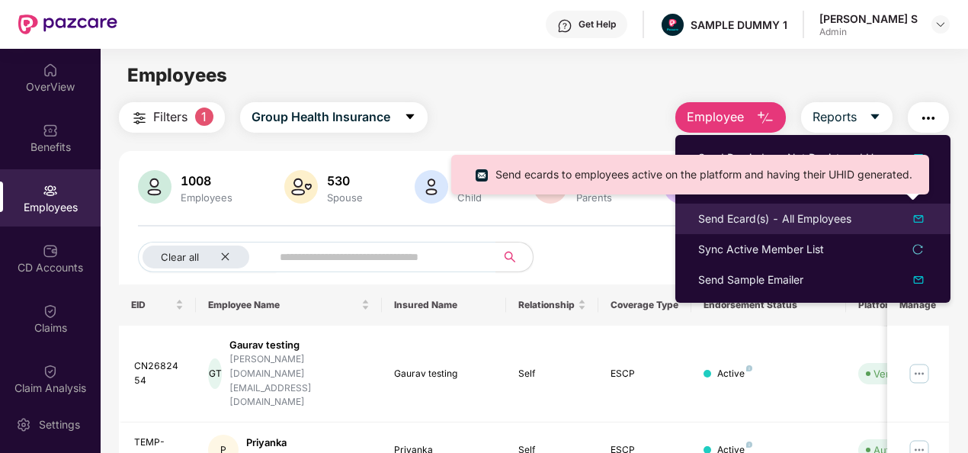
click at [802, 216] on div "Send Ecard(s) - All Employees" at bounding box center [774, 218] width 153 height 17
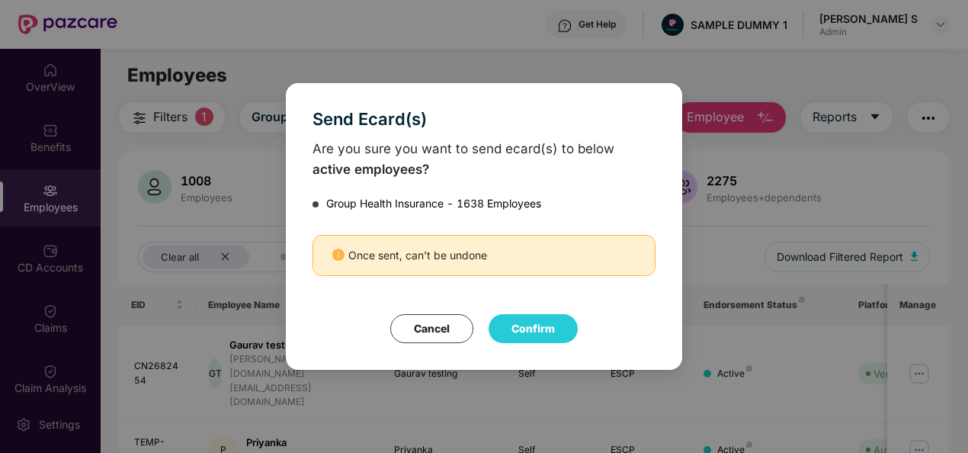
click at [428, 319] on button "Cancel" at bounding box center [431, 328] width 83 height 29
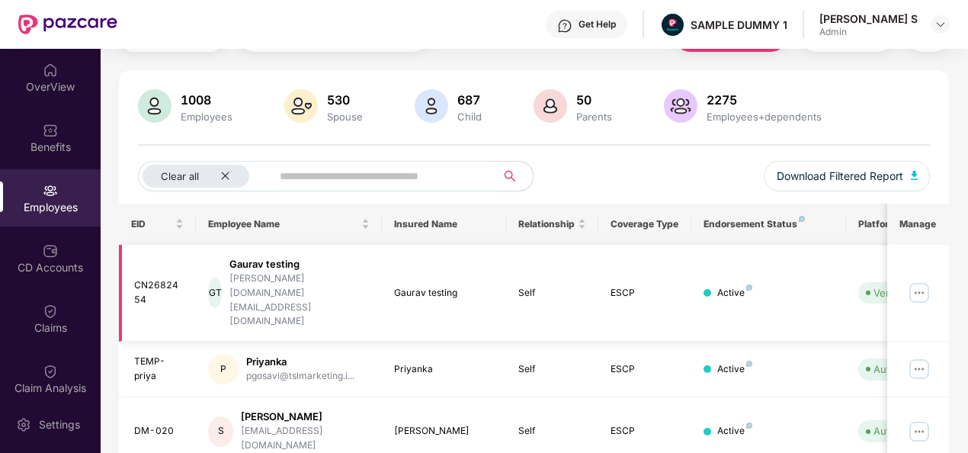
scroll to position [229, 0]
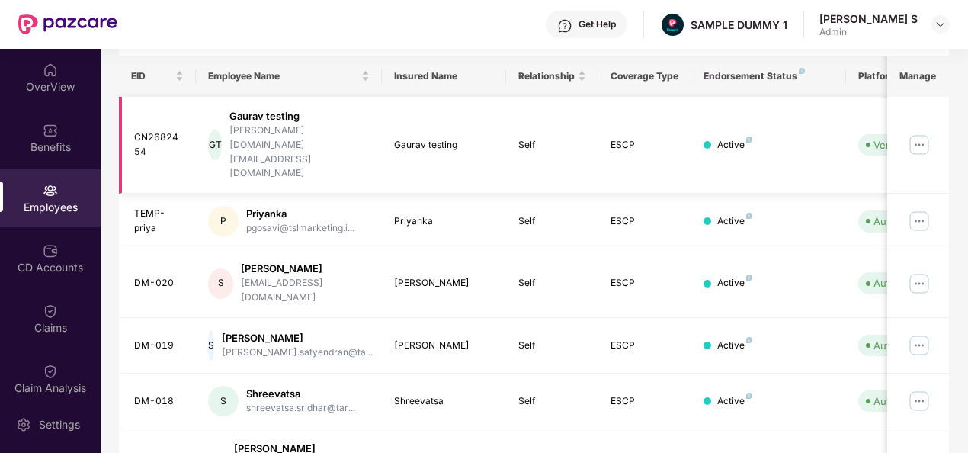
click at [649, 138] on div "ESCP" at bounding box center [645, 145] width 69 height 14
click at [338, 125] on div "[PERSON_NAME][DOMAIN_NAME][EMAIL_ADDRESS][DOMAIN_NAME]" at bounding box center [299, 151] width 140 height 57
click at [846, 129] on td "Verified" at bounding box center [900, 145] width 108 height 97
